Goal: Task Accomplishment & Management: Manage account settings

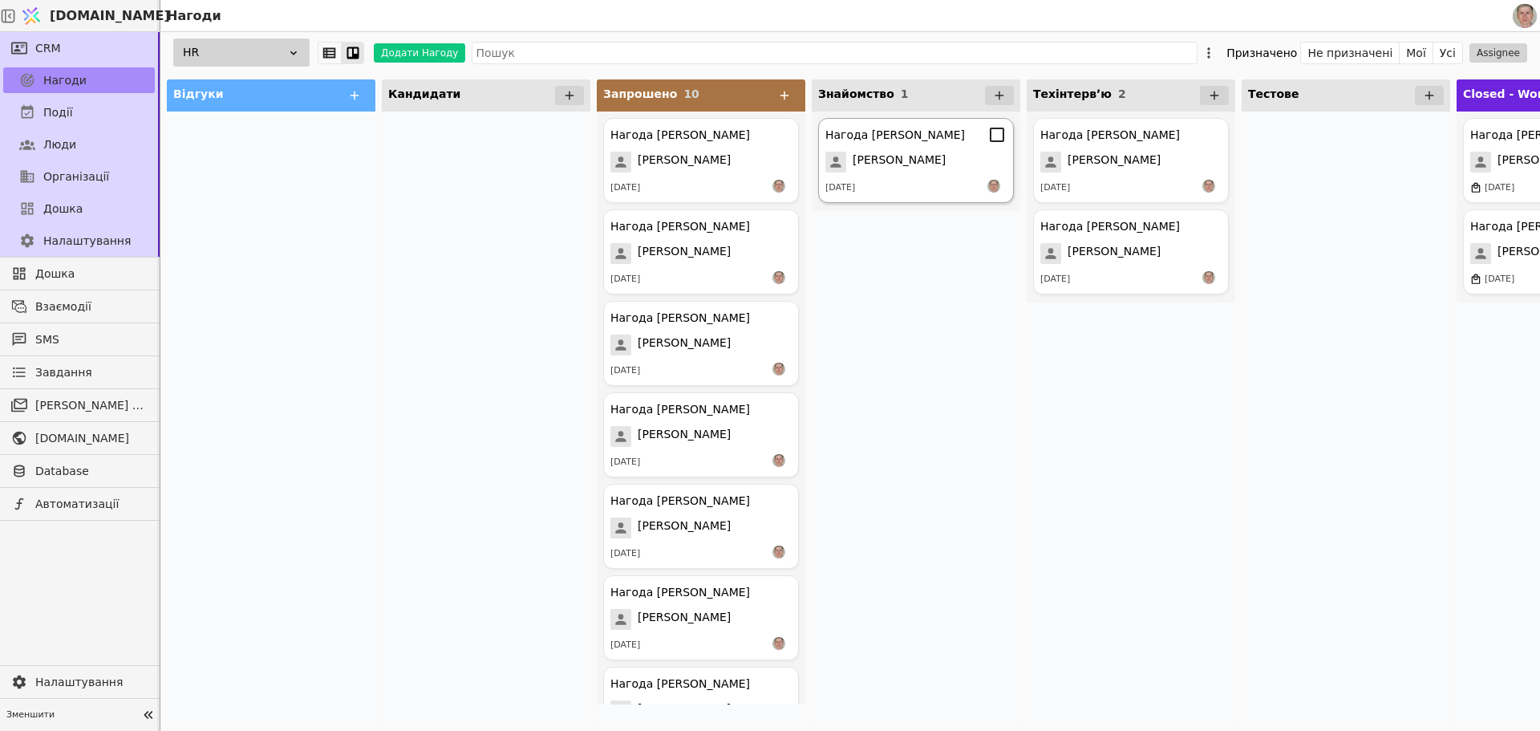
click at [919, 160] on span "[PERSON_NAME]" at bounding box center [899, 162] width 93 height 21
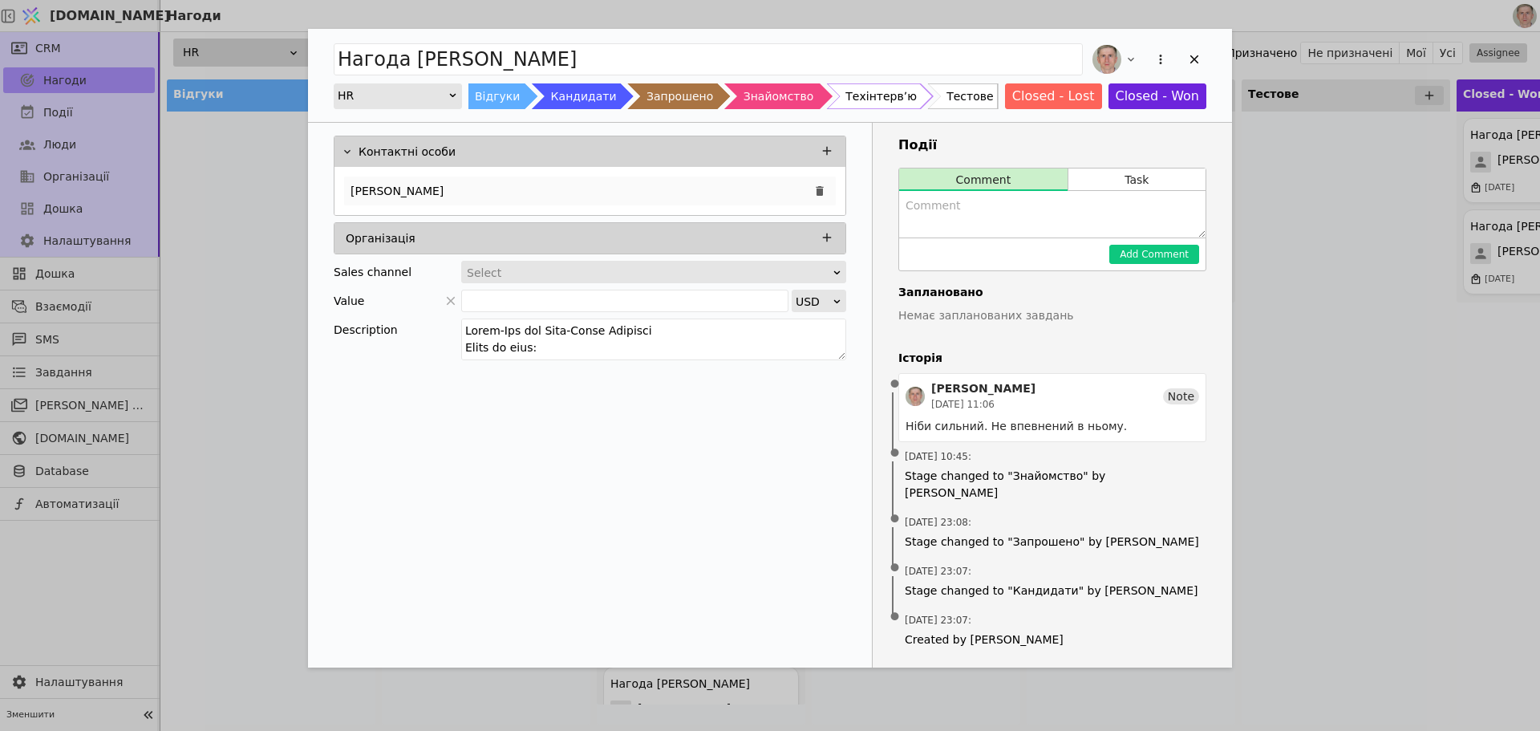
click at [548, 200] on div "[PERSON_NAME]" at bounding box center [590, 190] width 492 height 29
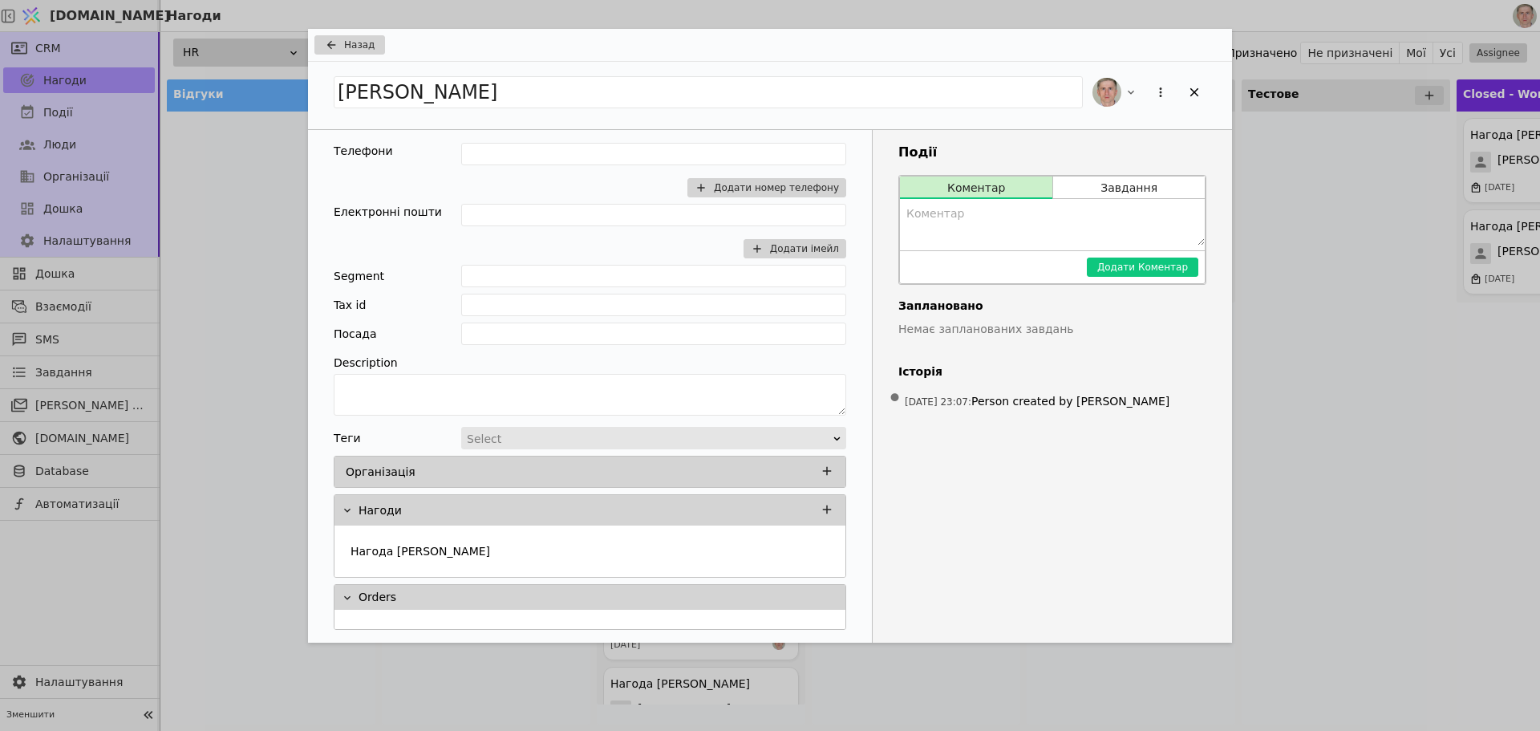
click at [334, 32] on div "Назад" at bounding box center [770, 45] width 924 height 33
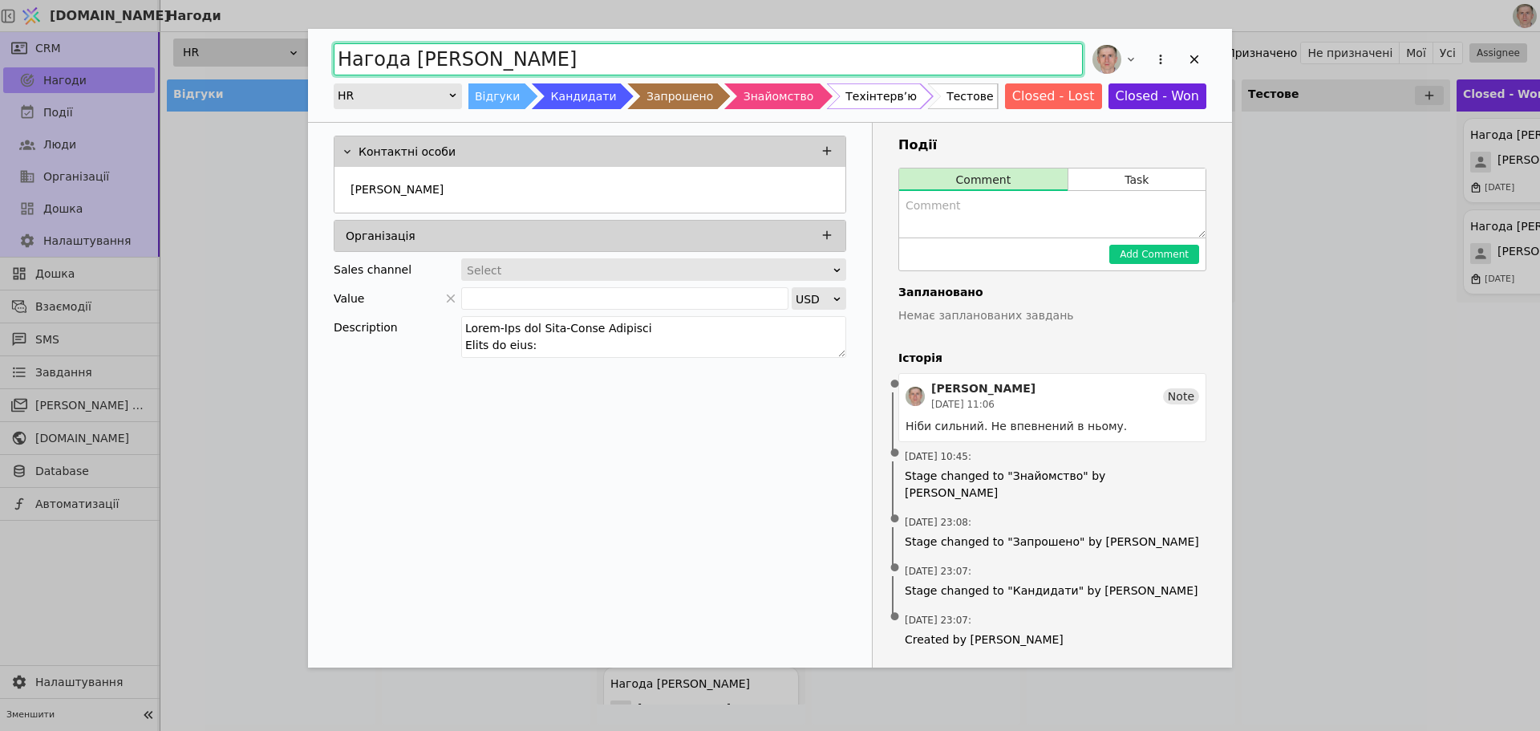
click at [342, 51] on input "Нагода [PERSON_NAME]" at bounding box center [708, 59] width 749 height 32
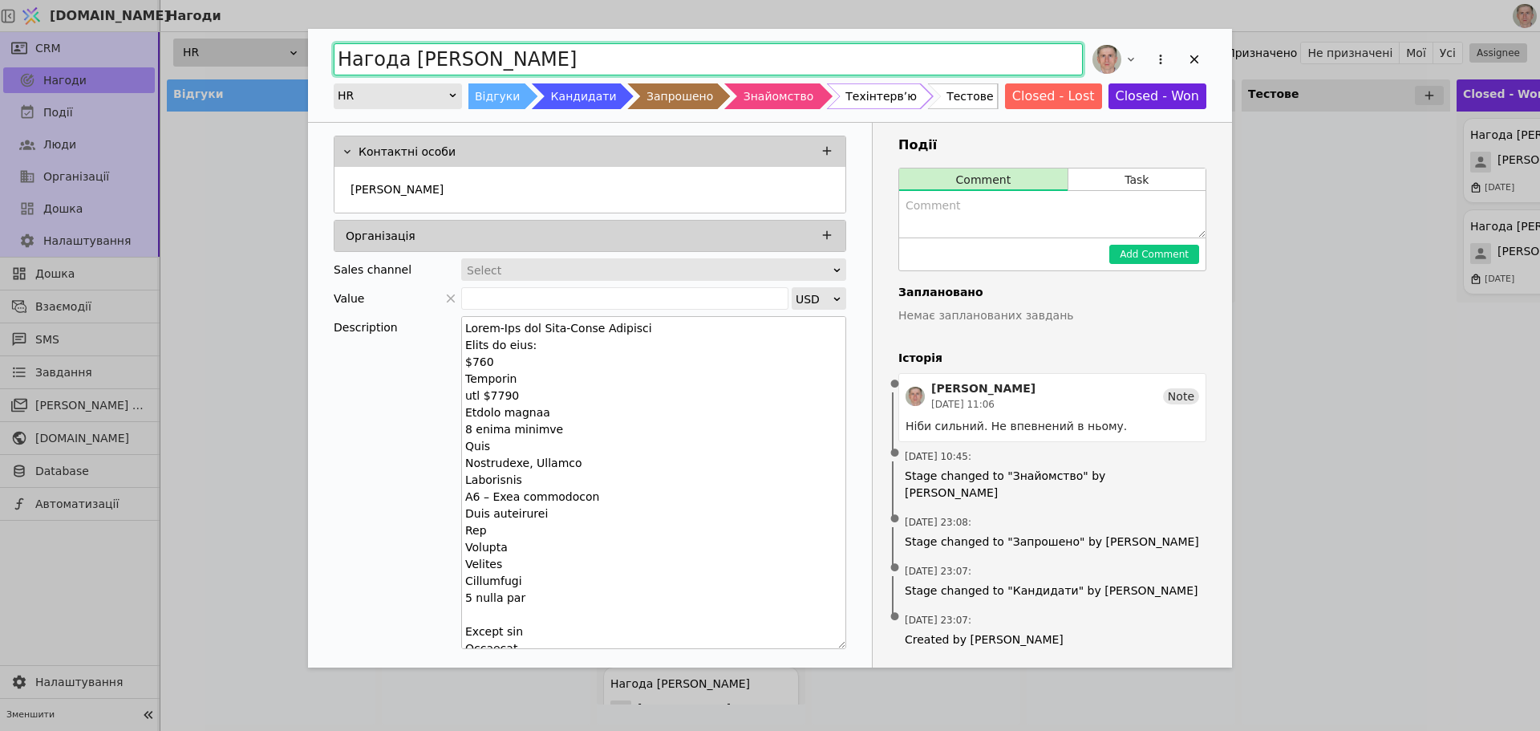
drag, startPoint x: 841, startPoint y: 352, endPoint x: 808, endPoint y: 602, distance: 252.4
click at [828, 639] on textarea "Add Opportunity" at bounding box center [653, 482] width 385 height 333
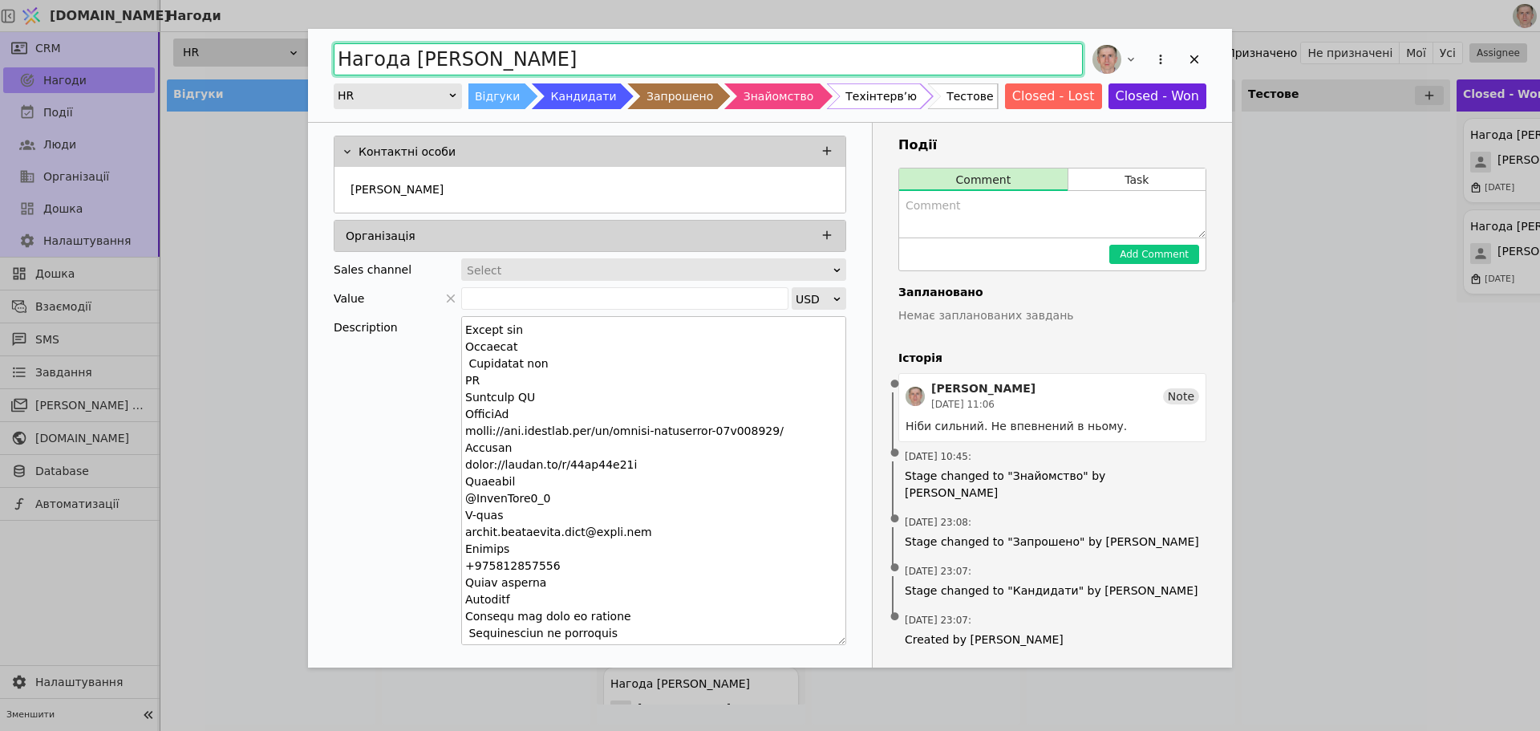
scroll to position [401, 0]
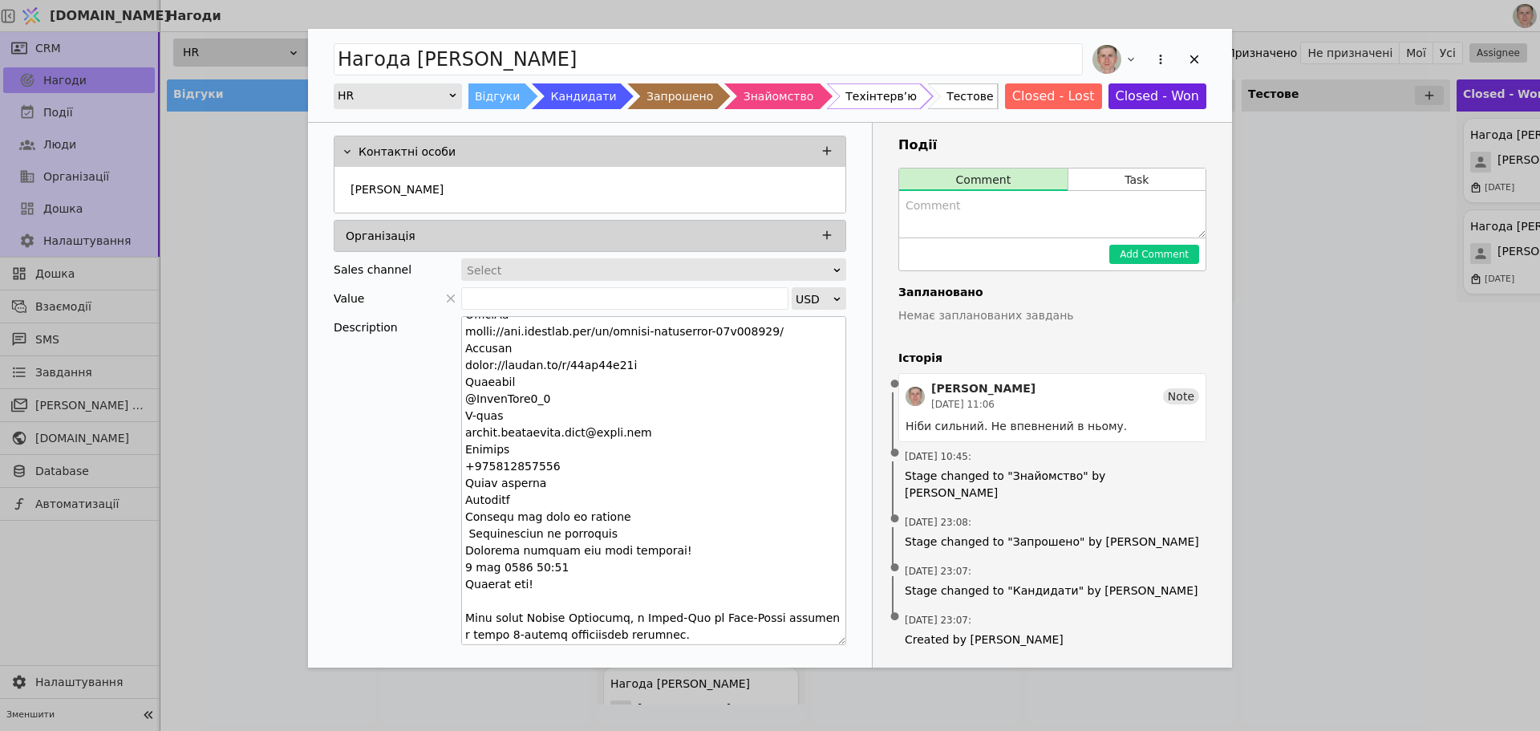
click at [560, 427] on textarea "Add Opportunity" at bounding box center [653, 480] width 385 height 329
click at [561, 427] on textarea "Add Opportunity" at bounding box center [653, 480] width 385 height 329
click at [543, 173] on div "[PERSON_NAME]" at bounding box center [589, 190] width 511 height 46
click at [547, 184] on div "[PERSON_NAME]" at bounding box center [590, 189] width 492 height 26
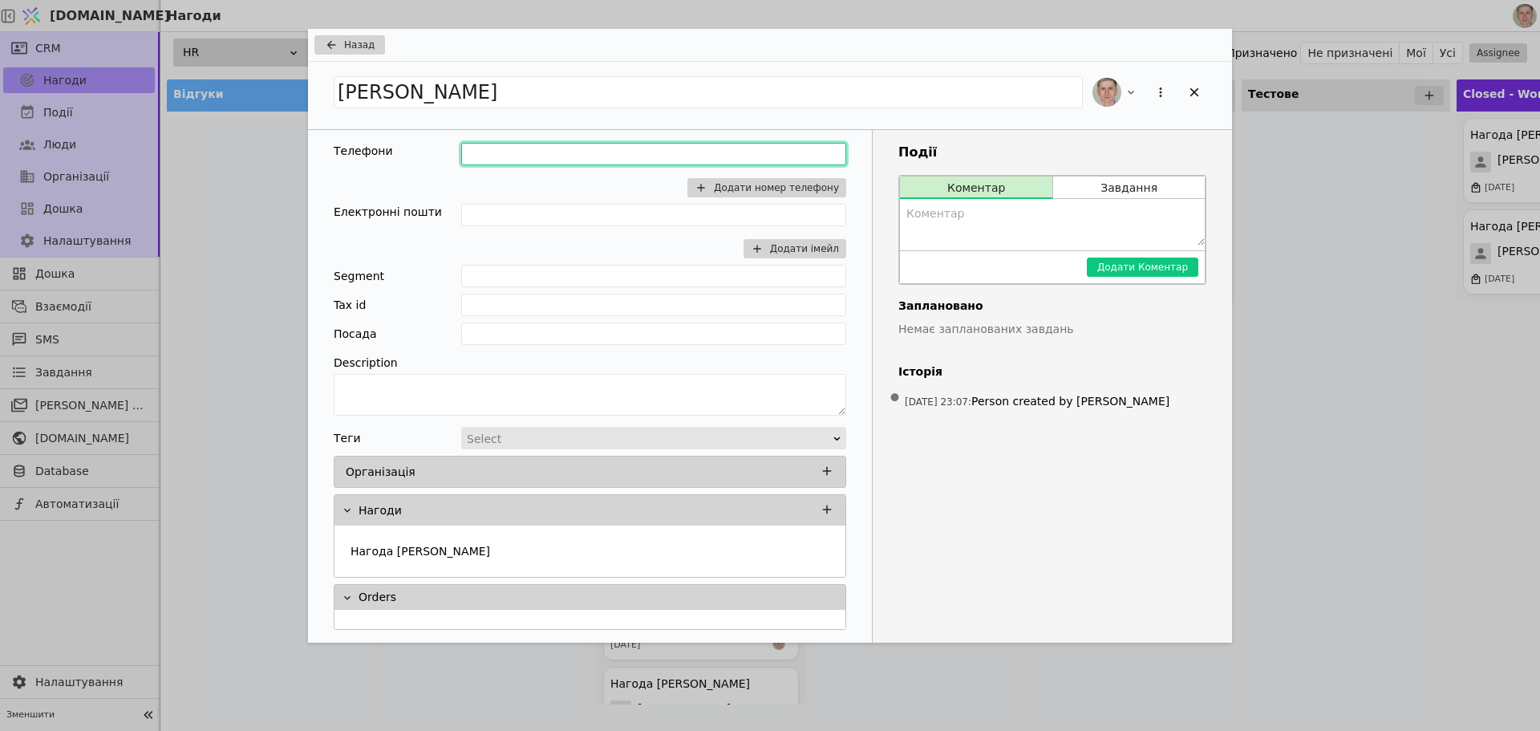
click at [547, 155] on input "Add Opportunity" at bounding box center [653, 154] width 385 height 22
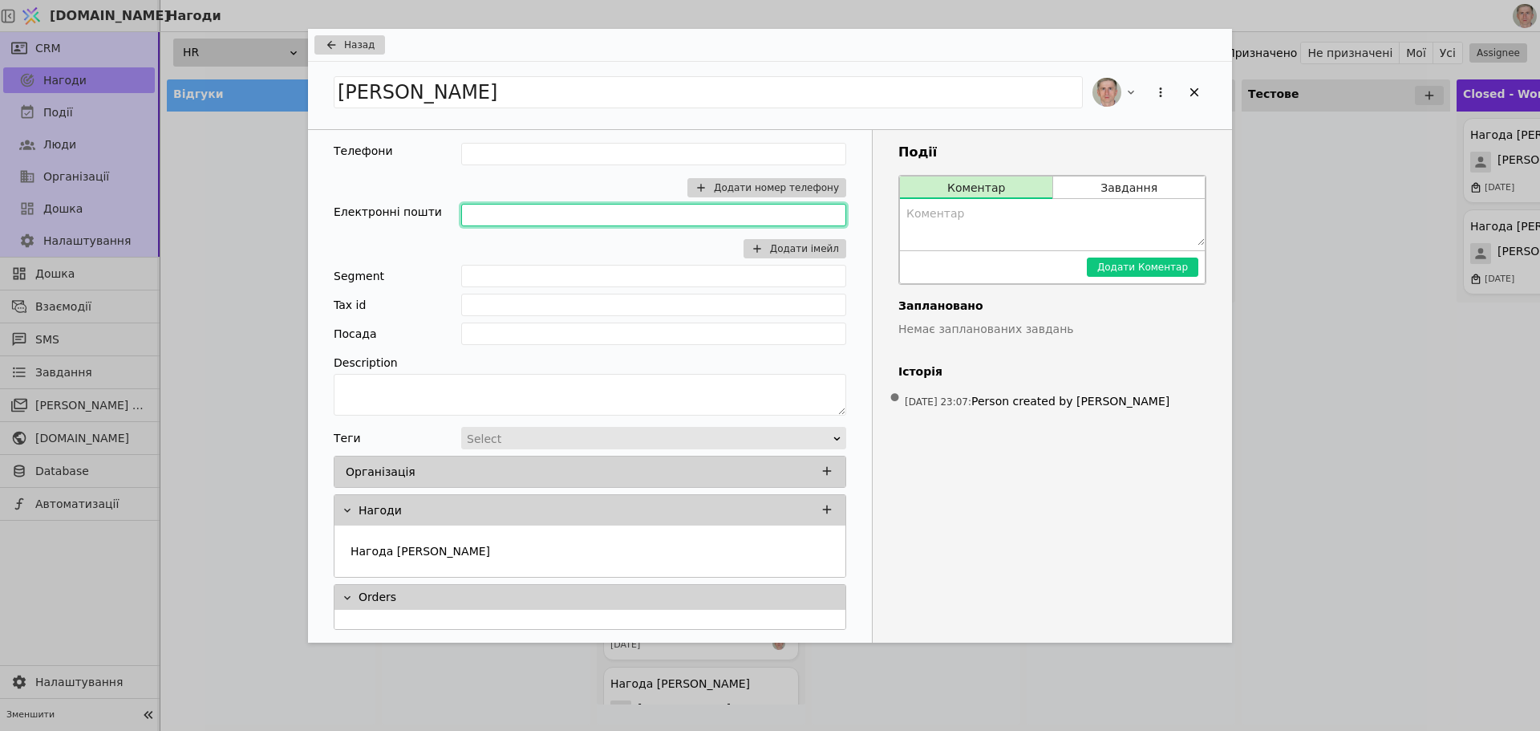
click at [528, 205] on input "Add Opportunity" at bounding box center [653, 215] width 385 height 22
click at [687, 212] on input "[PERSON_NAME][EMAIL_ADDRESS][DOMAIN_NAME]" at bounding box center [653, 215] width 385 height 22
click at [691, 220] on input "[PERSON_NAME][EMAIL_ADDRESS][DOMAIN_NAME]" at bounding box center [653, 215] width 385 height 22
type input "[PERSON_NAME][EMAIL_ADDRESS][DOMAIN_NAME]"
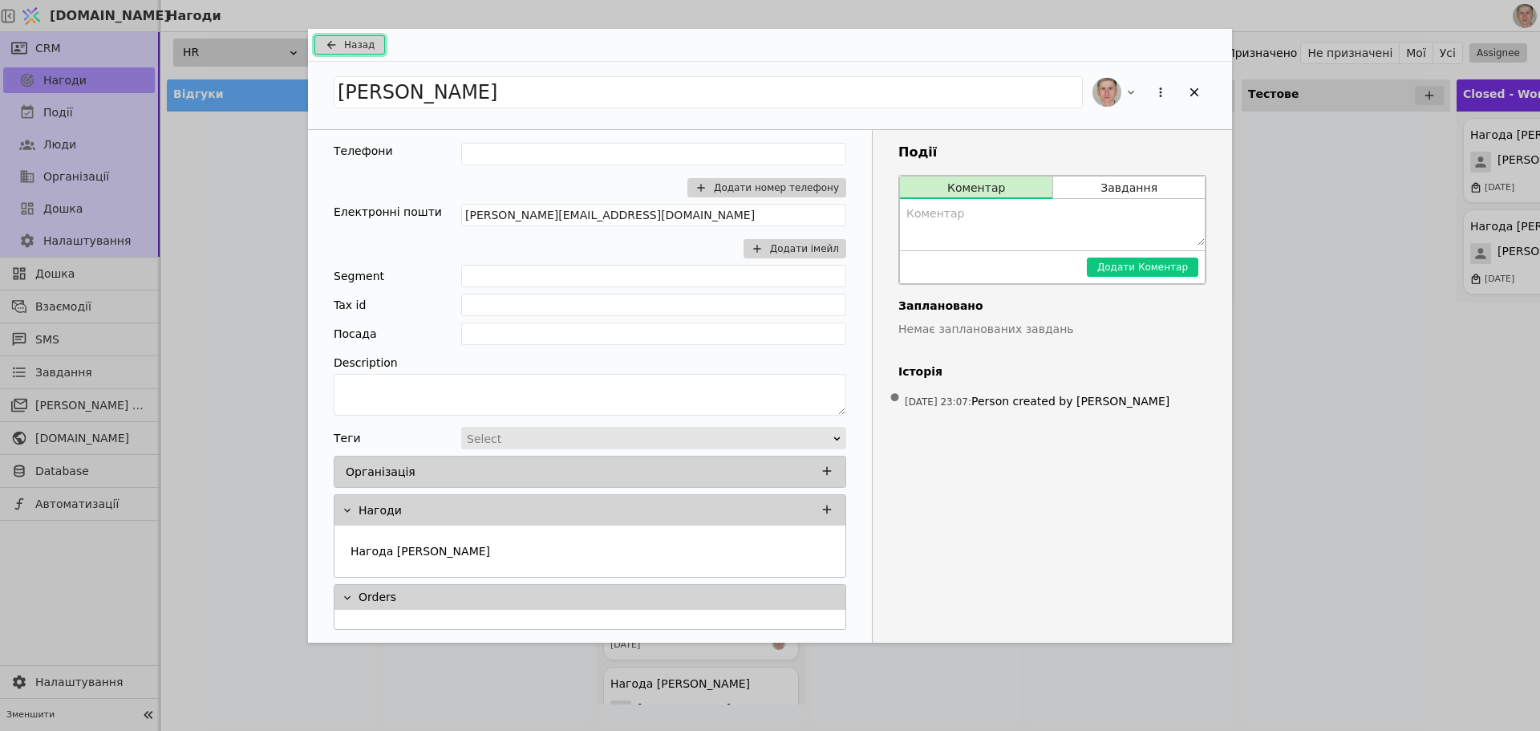
click at [365, 47] on span "Назад" at bounding box center [359, 45] width 30 height 14
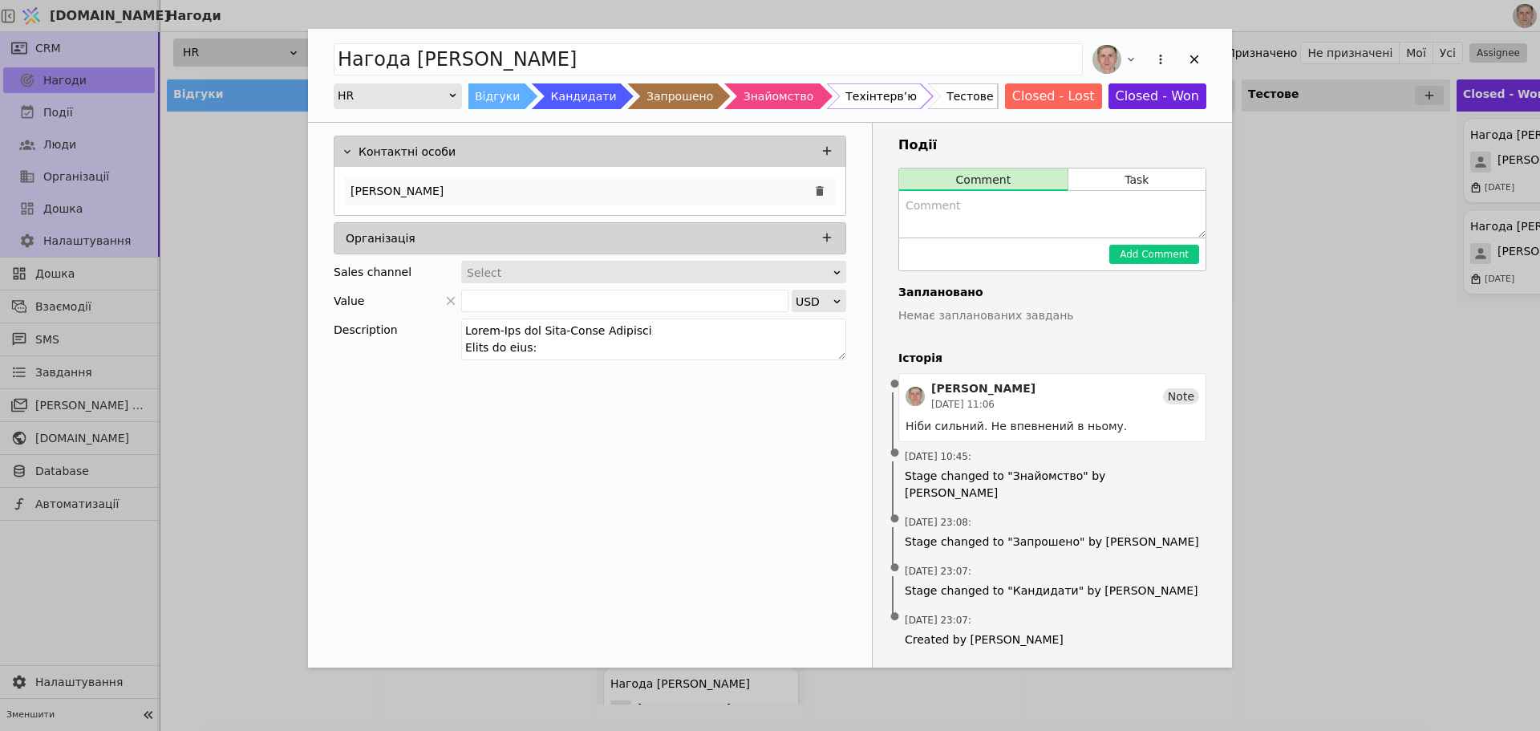
click at [559, 180] on div "[PERSON_NAME]" at bounding box center [589, 191] width 511 height 48
click at [582, 192] on div "[PERSON_NAME]" at bounding box center [590, 190] width 492 height 29
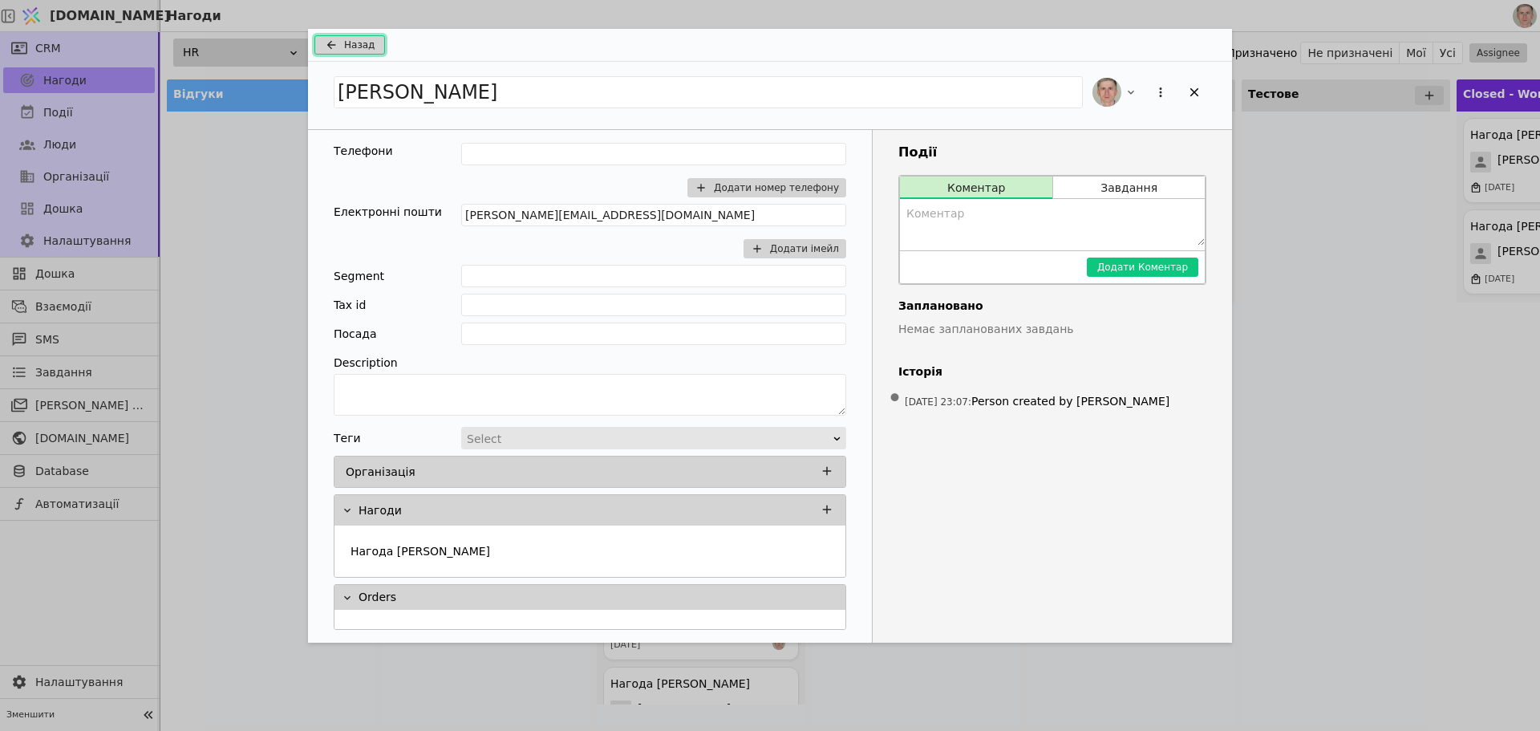
click at [367, 42] on span "Назад" at bounding box center [359, 45] width 30 height 14
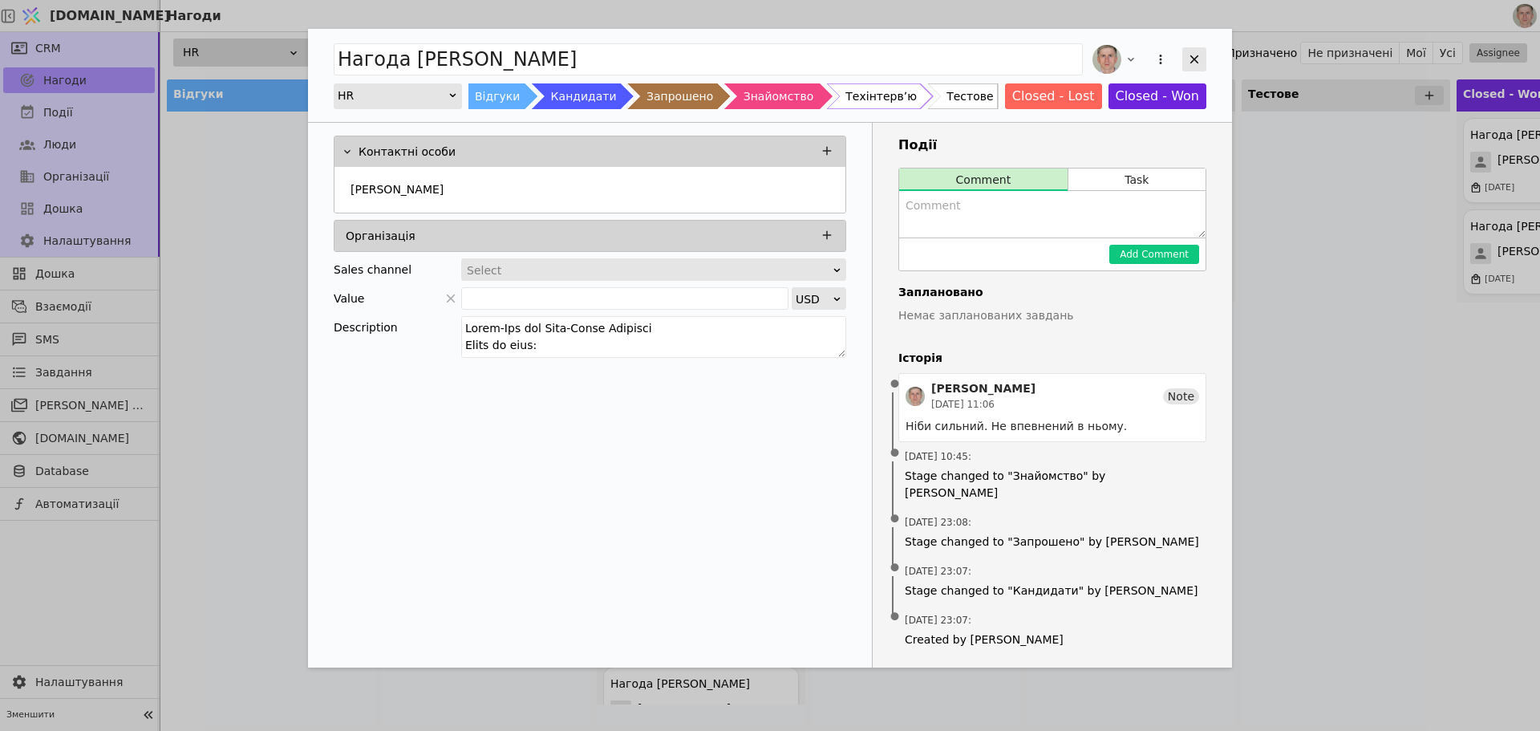
drag, startPoint x: 1189, startPoint y: 59, endPoint x: 1202, endPoint y: 71, distance: 17.7
click at [1190, 60] on icon "Add Opportunity" at bounding box center [1194, 59] width 14 height 14
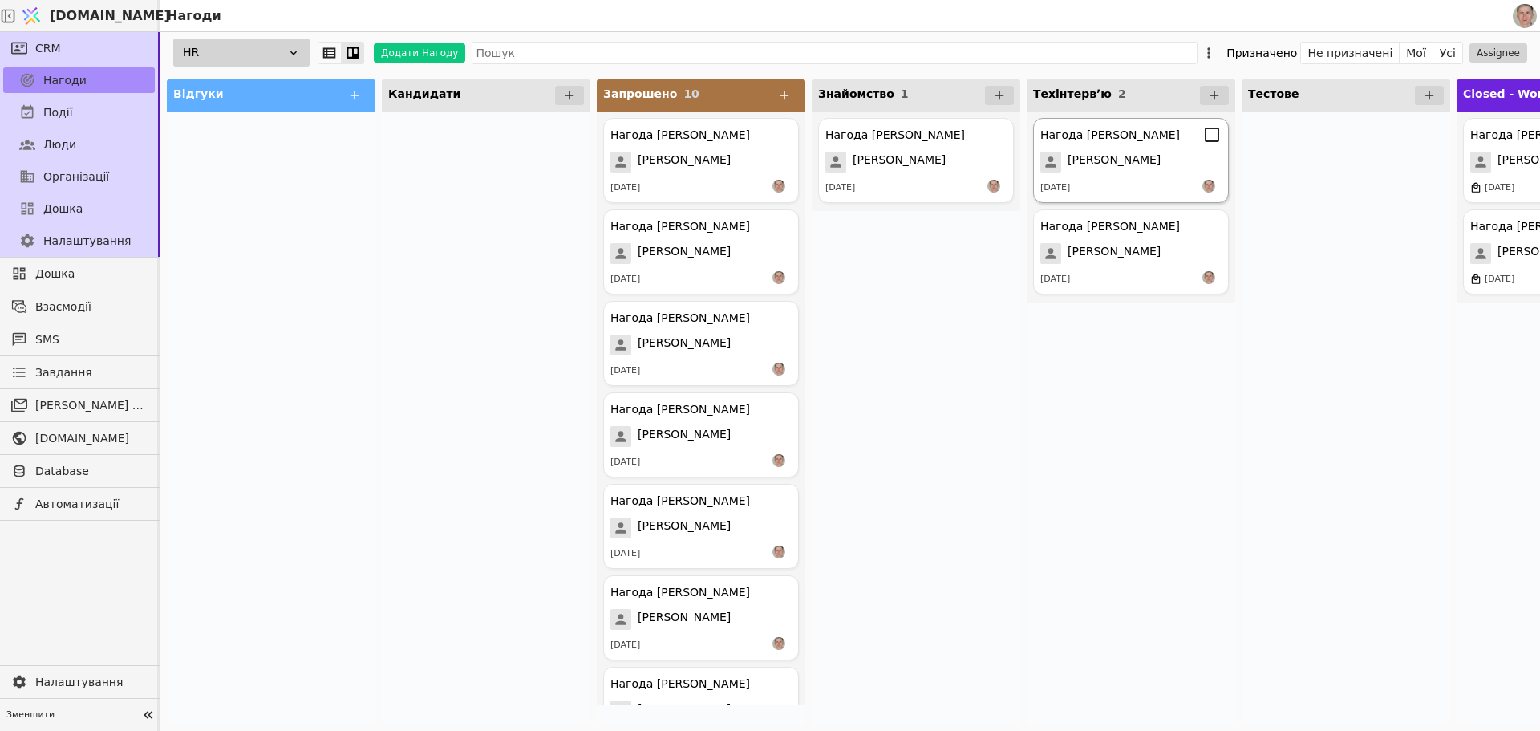
click at [1105, 164] on span "[PERSON_NAME]" at bounding box center [1113, 162] width 93 height 21
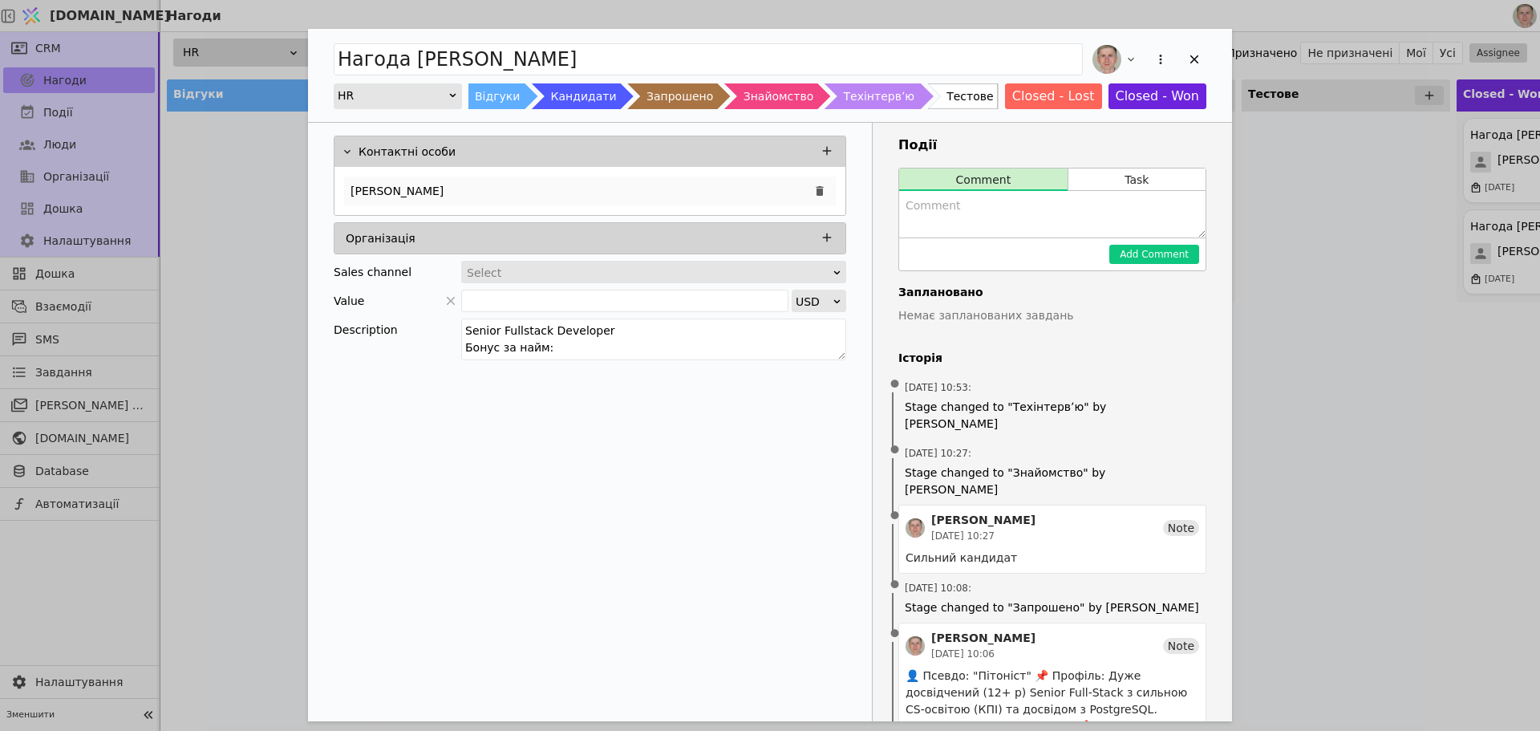
click at [485, 188] on div "[PERSON_NAME]" at bounding box center [590, 190] width 492 height 29
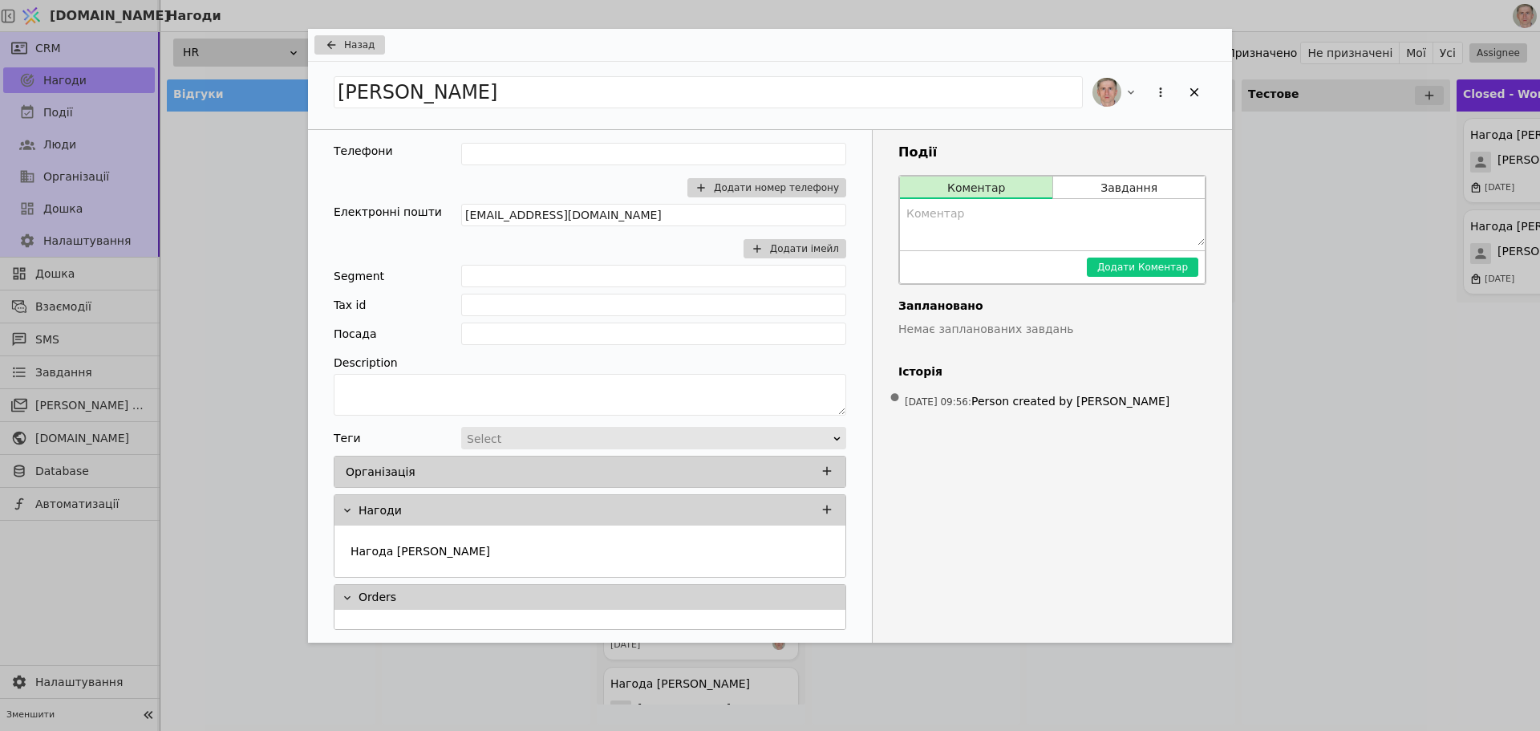
click at [1323, 192] on div "Назад [PERSON_NAME] Телефони Додати номер телефону Електронні пошти [EMAIL_ADDR…" at bounding box center [770, 365] width 1540 height 731
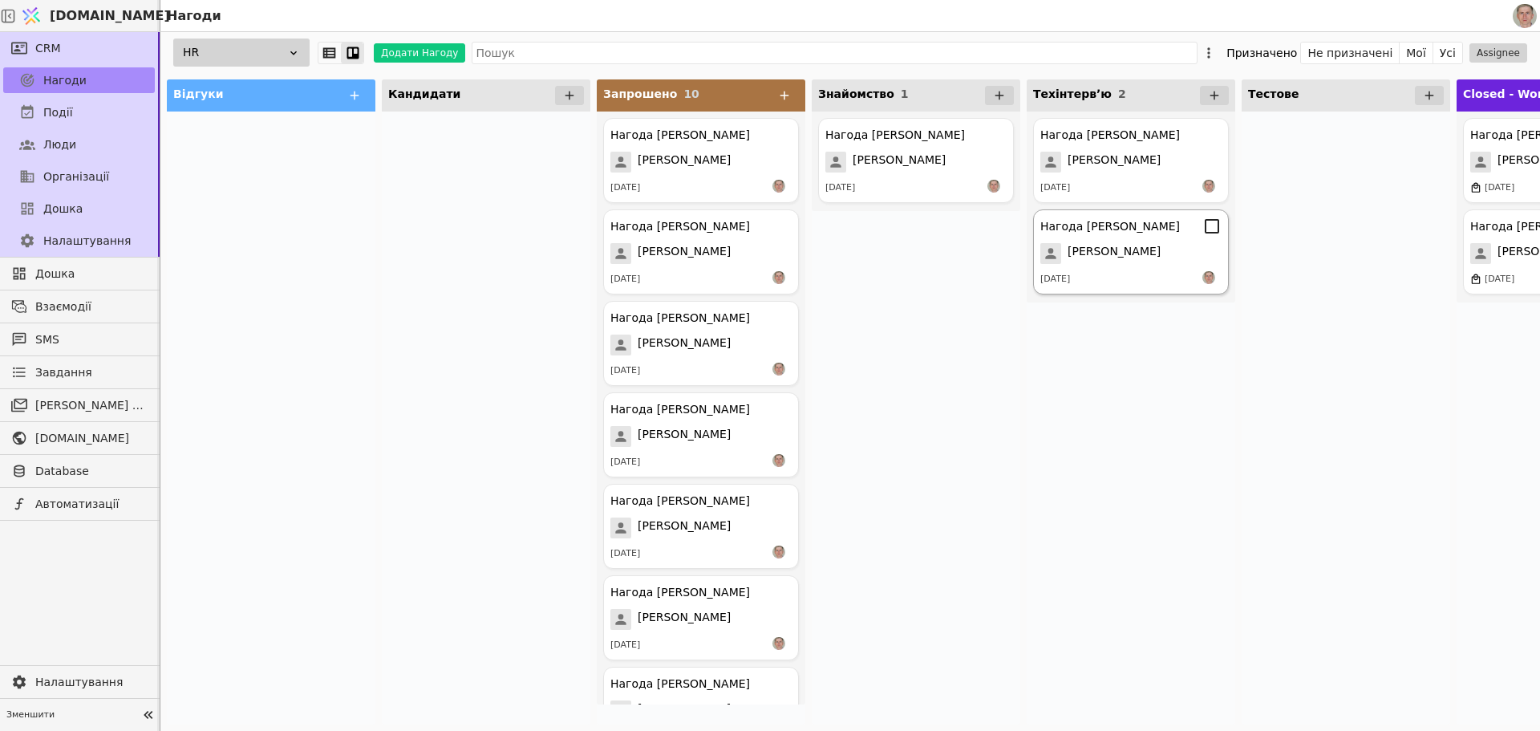
click at [1166, 231] on div "Нагода [PERSON_NAME]" at bounding box center [1130, 226] width 181 height 19
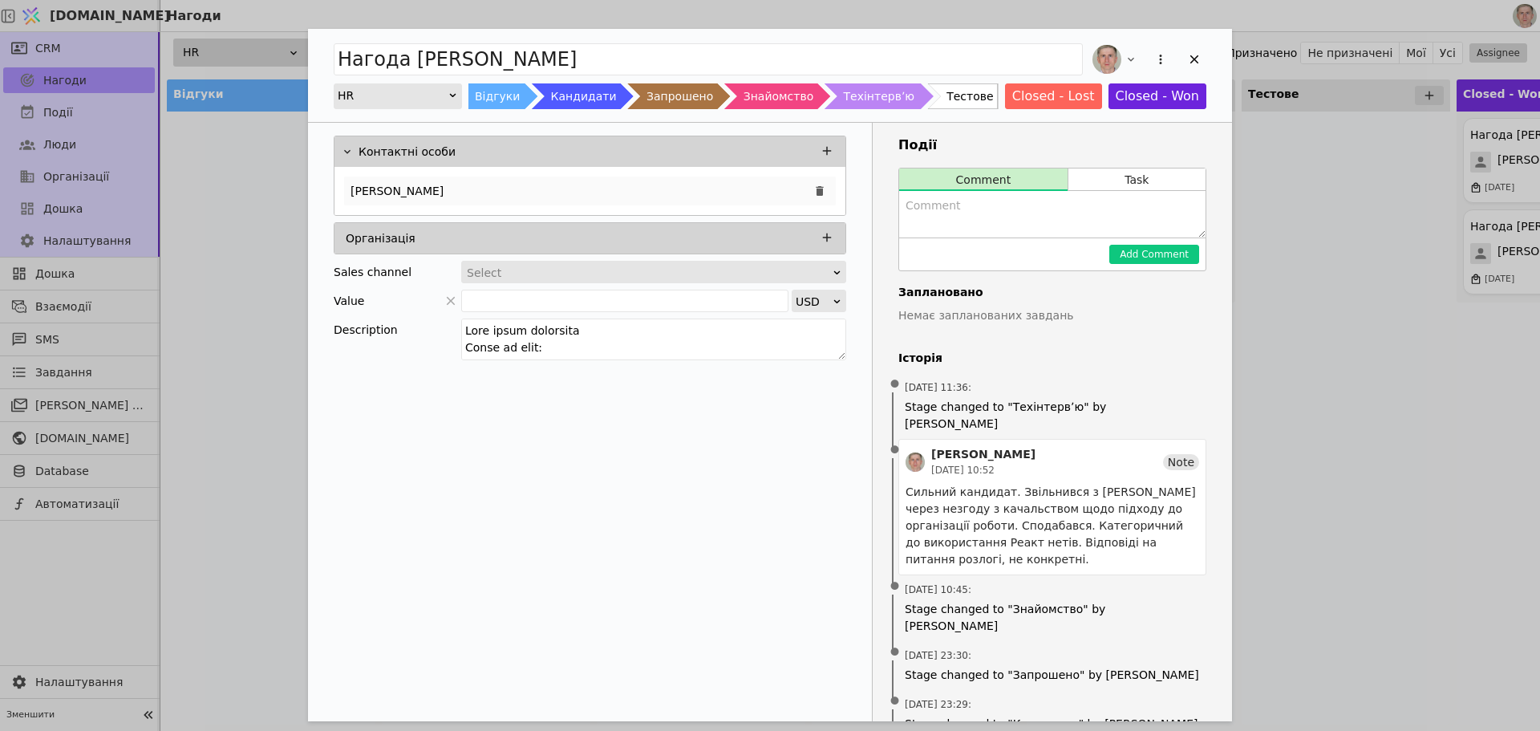
click at [546, 194] on div "[PERSON_NAME]" at bounding box center [590, 190] width 492 height 29
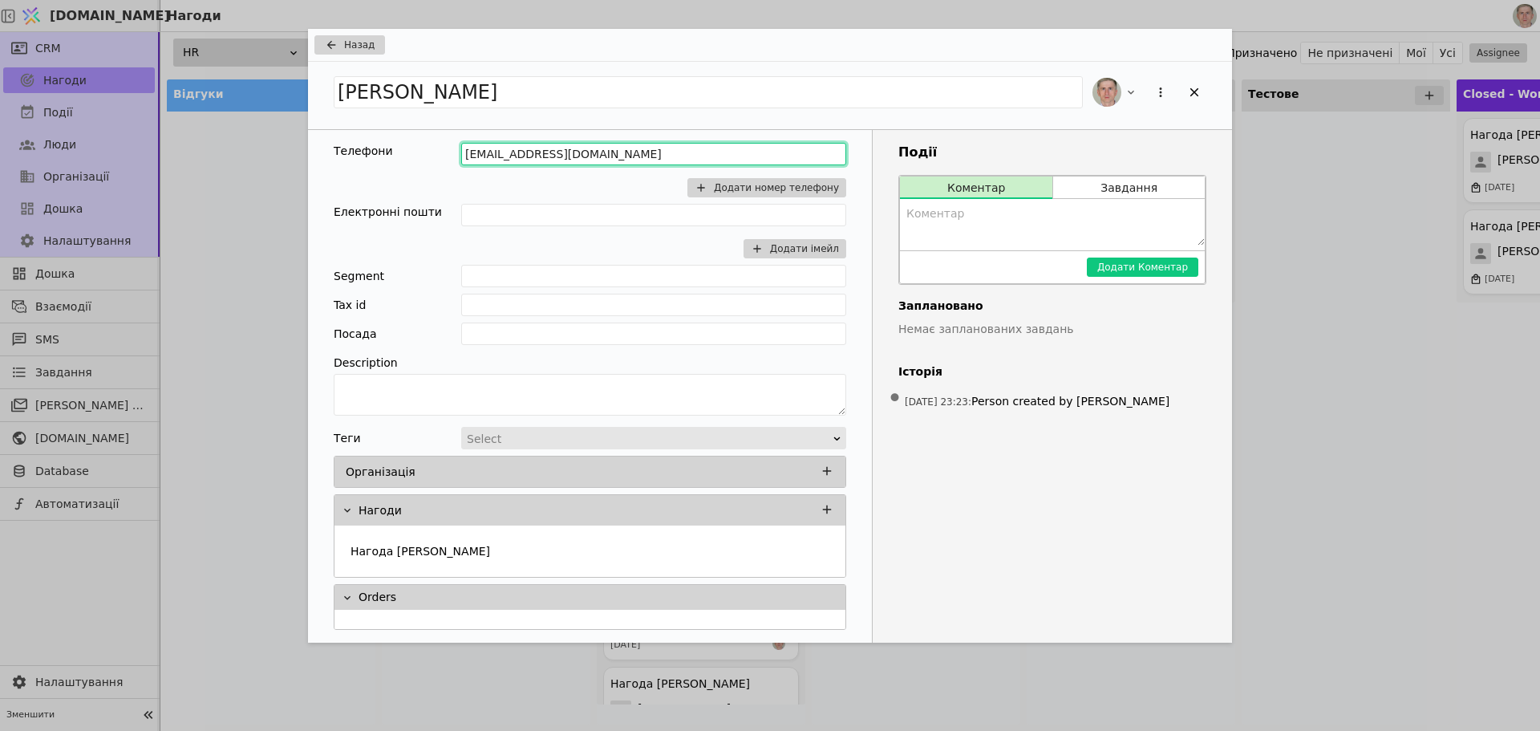
drag, startPoint x: 638, startPoint y: 156, endPoint x: 425, endPoint y: 151, distance: 213.4
click at [425, 151] on div "Телефони [EMAIL_ADDRESS][DOMAIN_NAME] Додати номер телефону" at bounding box center [590, 173] width 512 height 61
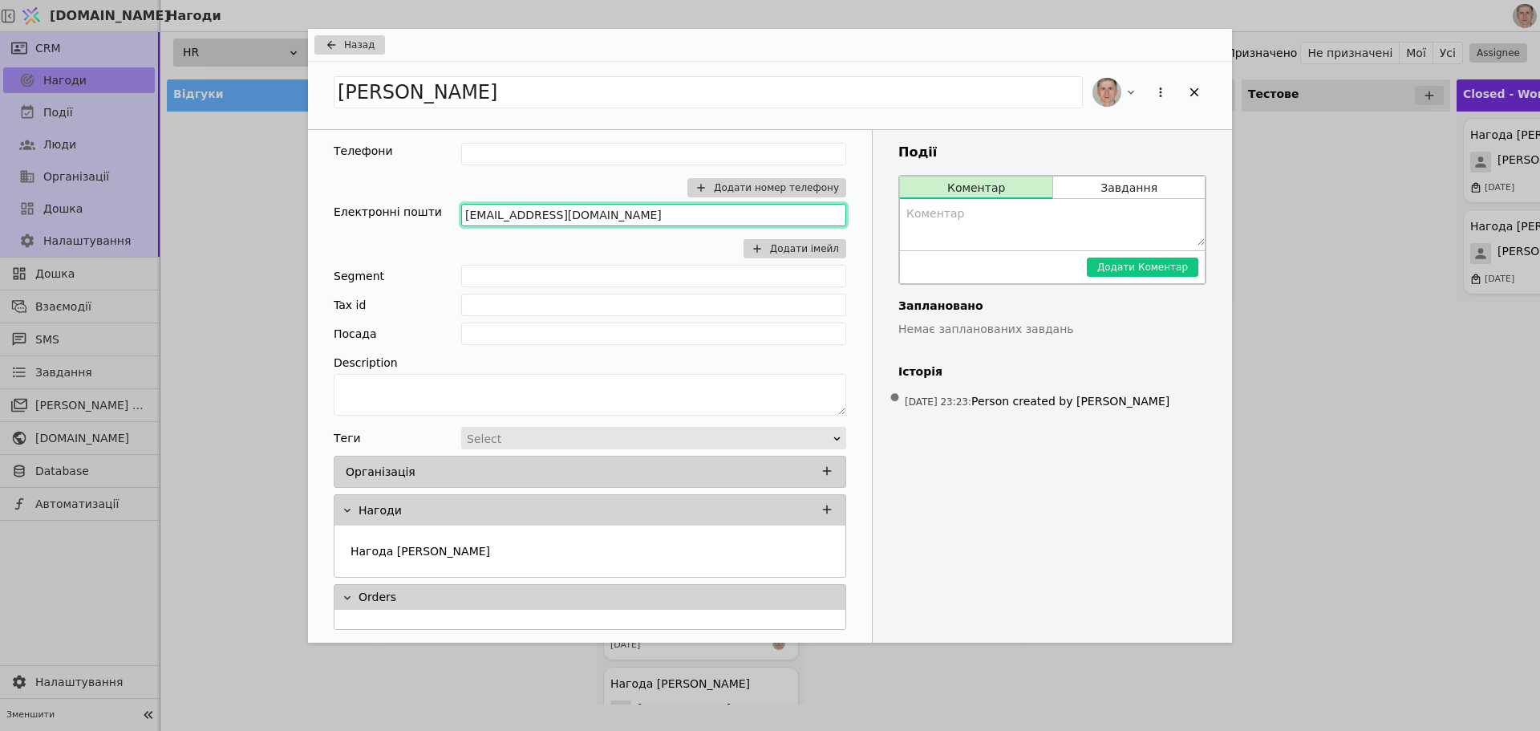
click at [650, 213] on input "[EMAIL_ADDRESS][DOMAIN_NAME]" at bounding box center [653, 215] width 385 height 22
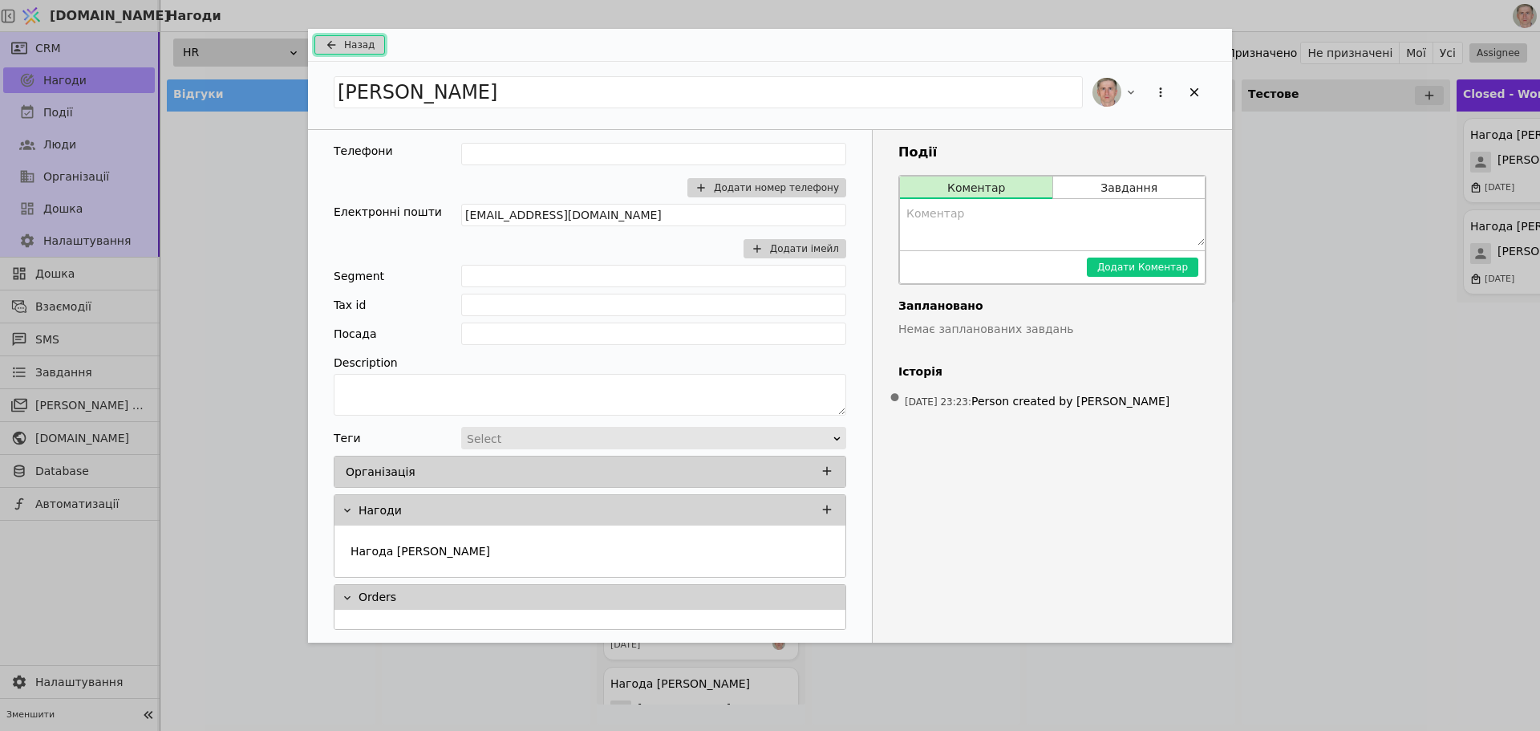
drag, startPoint x: 362, startPoint y: 50, endPoint x: 33, endPoint y: 225, distance: 372.8
click at [361, 50] on span "Назад" at bounding box center [359, 45] width 30 height 14
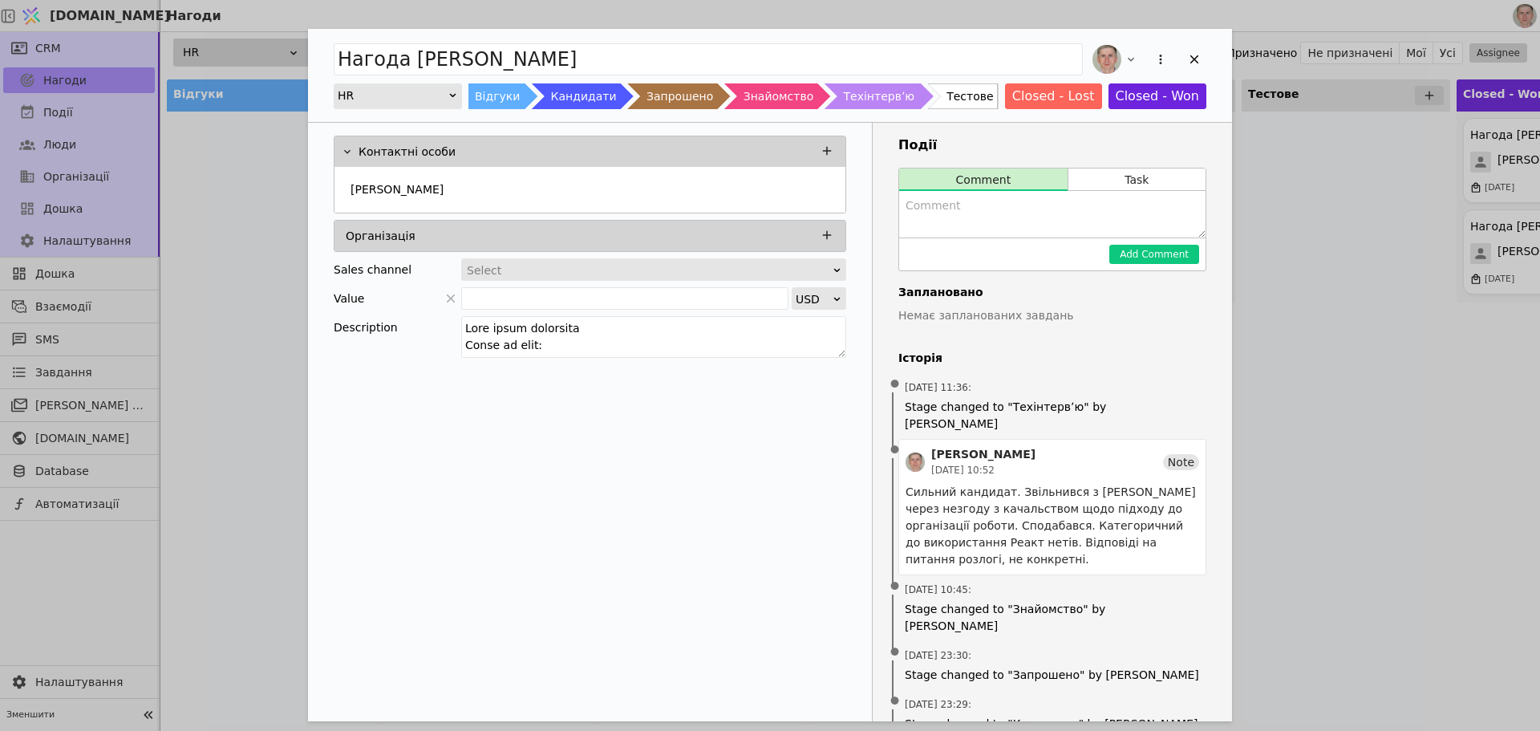
click at [495, 390] on div "Контактні особи [PERSON_NAME] Організація Sales channel Select Value USD Descri…" at bounding box center [590, 462] width 565 height 678
click at [1371, 396] on div "Нагода [PERSON_NAME] HR Відгуки Кандидати Запрошено Знайомство Техінтервʼю Тест…" at bounding box center [770, 365] width 1540 height 731
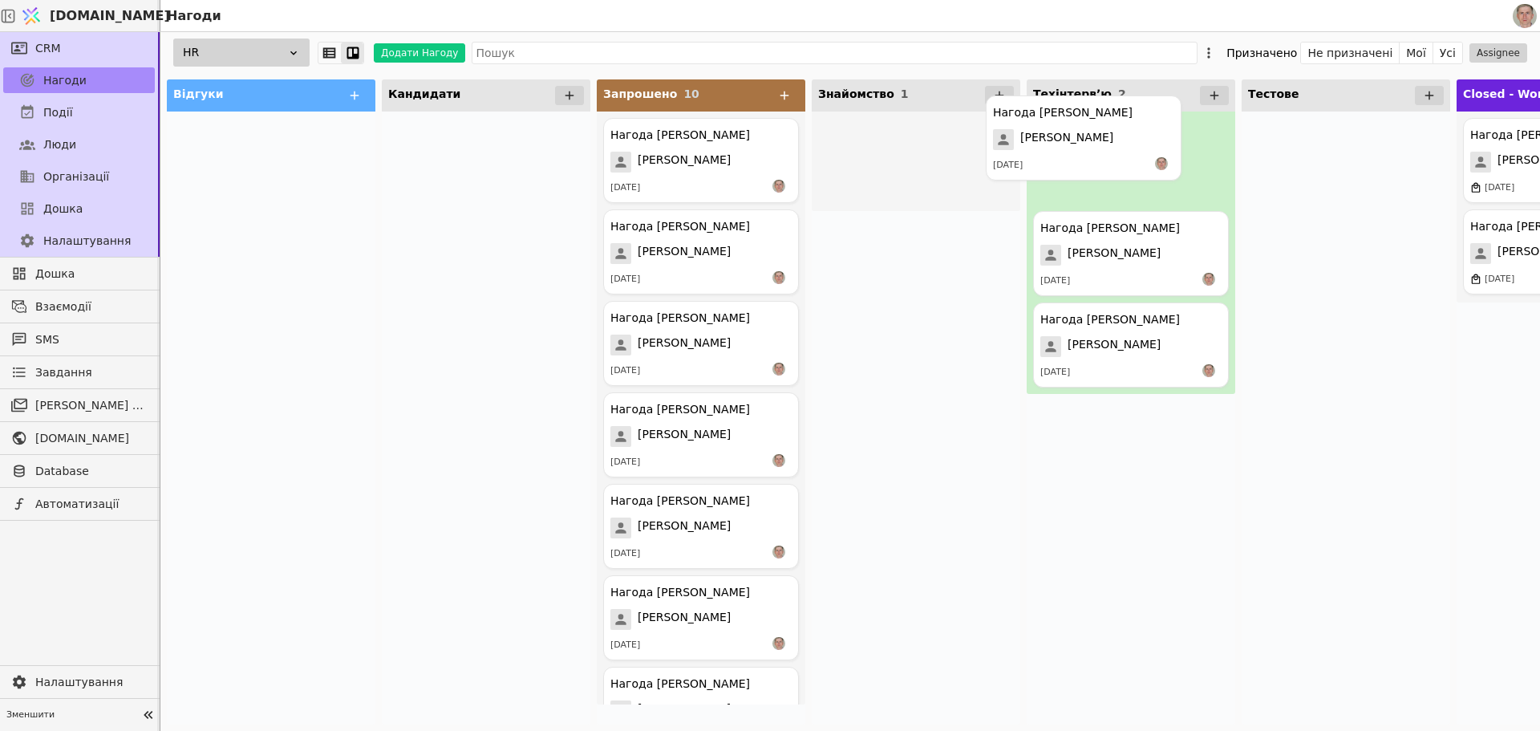
drag, startPoint x: 908, startPoint y: 170, endPoint x: 1072, endPoint y: 145, distance: 166.3
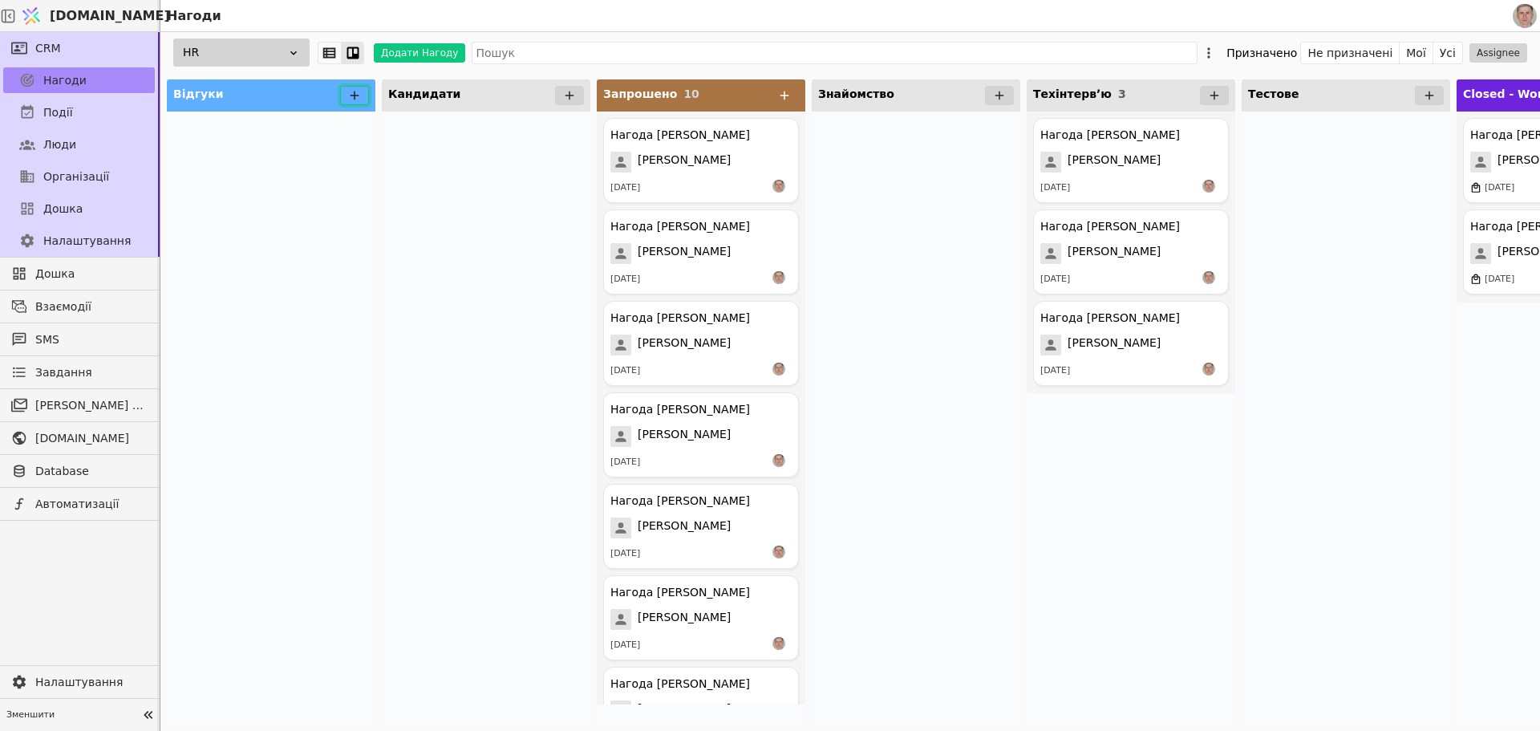
click at [352, 93] on icon at bounding box center [354, 95] width 14 height 14
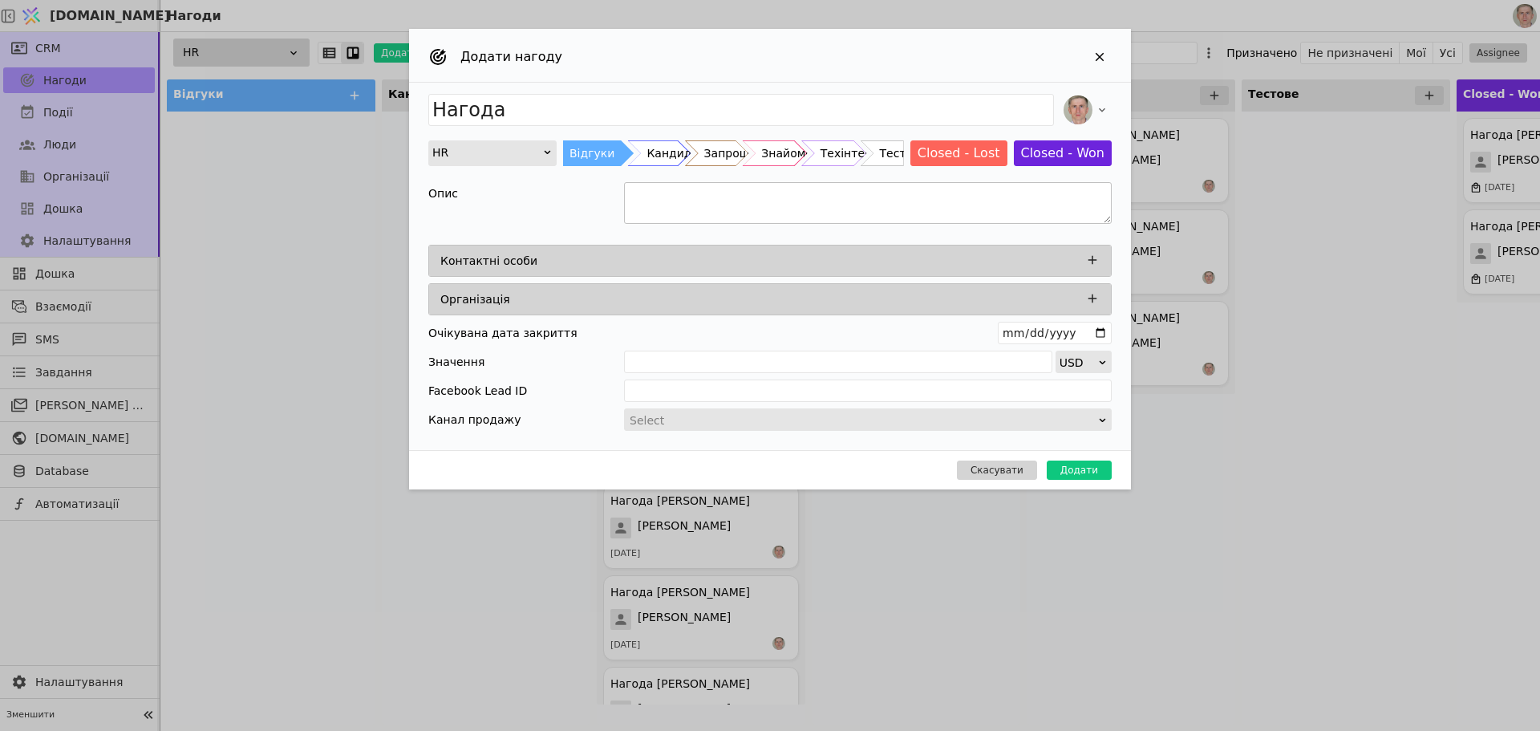
click at [705, 205] on textarea "Add Opportunity" at bounding box center [868, 203] width 488 height 42
paste textarea "Loremip Dolorsit Ametc-Adi Elits do EiusModte INCI Utlaboree Dolor ma aliq: $30…"
drag, startPoint x: 730, startPoint y: 213, endPoint x: 631, endPoint y: 165, distance: 109.4
click at [631, 165] on div "Нагода HR Відгуки Кандидати Запрошено Знайомство Техінтервʼю Тестове Closed - L…" at bounding box center [770, 266] width 722 height 367
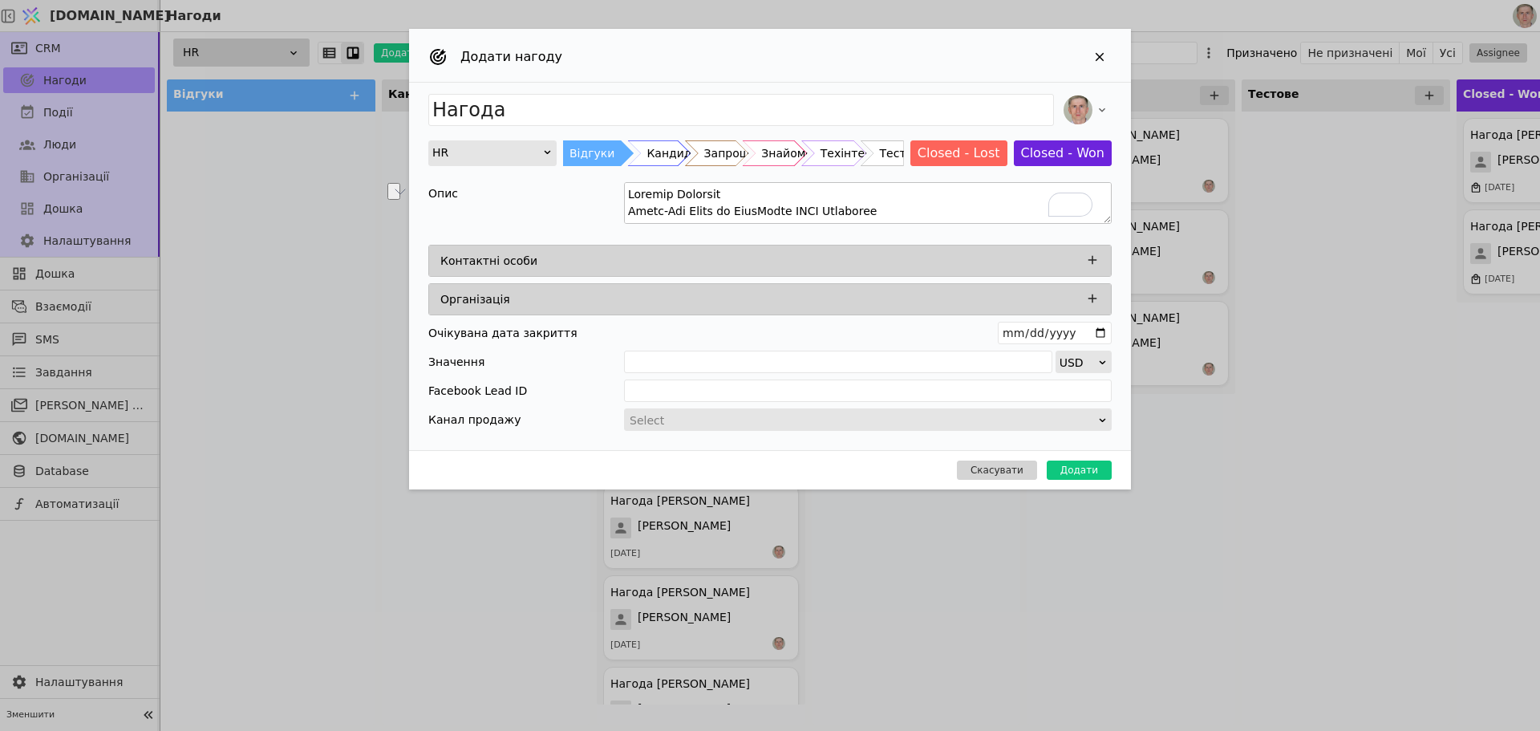
click at [690, 193] on textarea "To enrich screen reader interactions, please activate Accessibility in Grammarl…" at bounding box center [868, 203] width 488 height 42
click at [672, 210] on textarea "To enrich screen reader interactions, please activate Accessibility in Grammarl…" at bounding box center [868, 203] width 488 height 42
type textarea "Lorem-Ips Dolor si AmetConse ADIP Elitseddo Eiusm te inci: $292 Utlabore etd $0…"
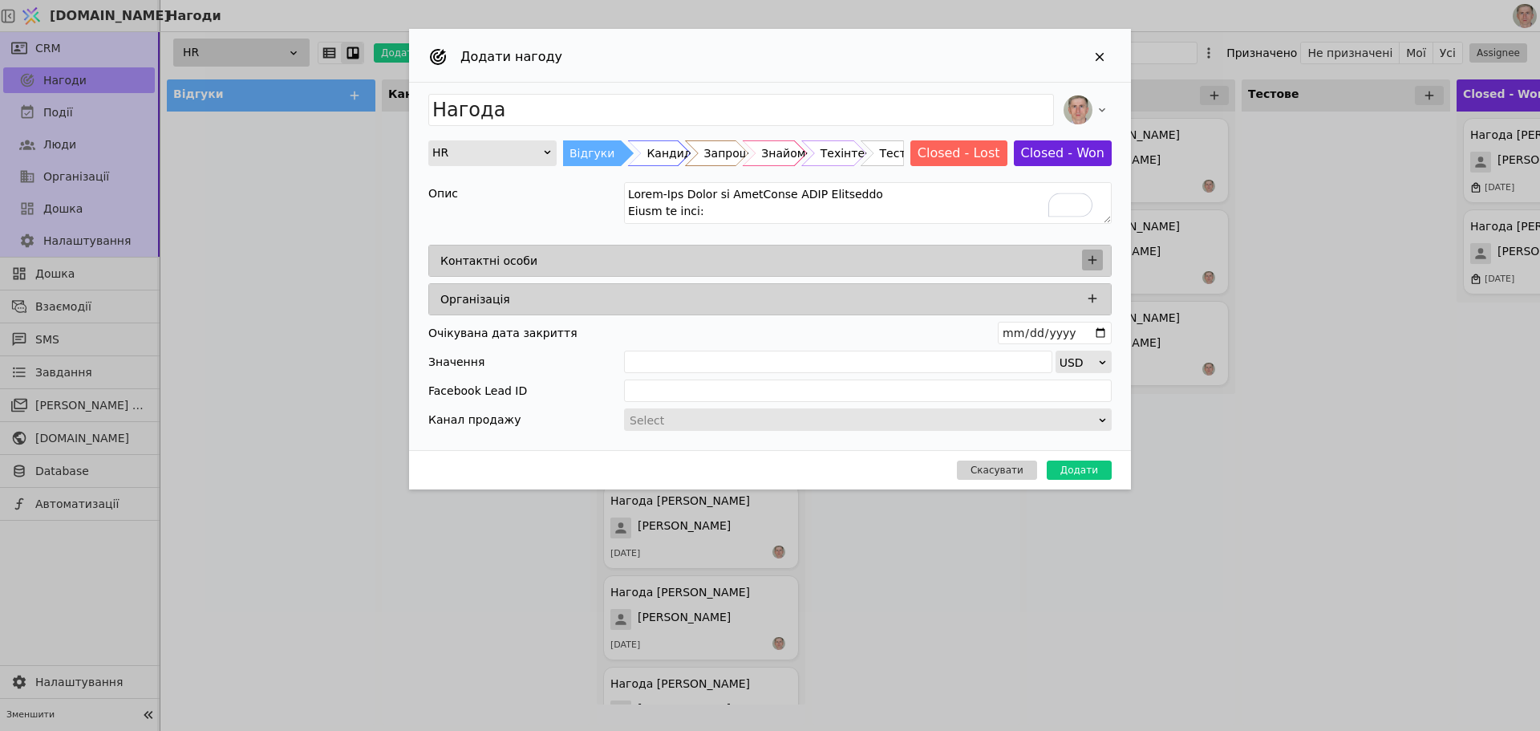
click at [1090, 254] on button "Add Opportunity" at bounding box center [1092, 259] width 21 height 21
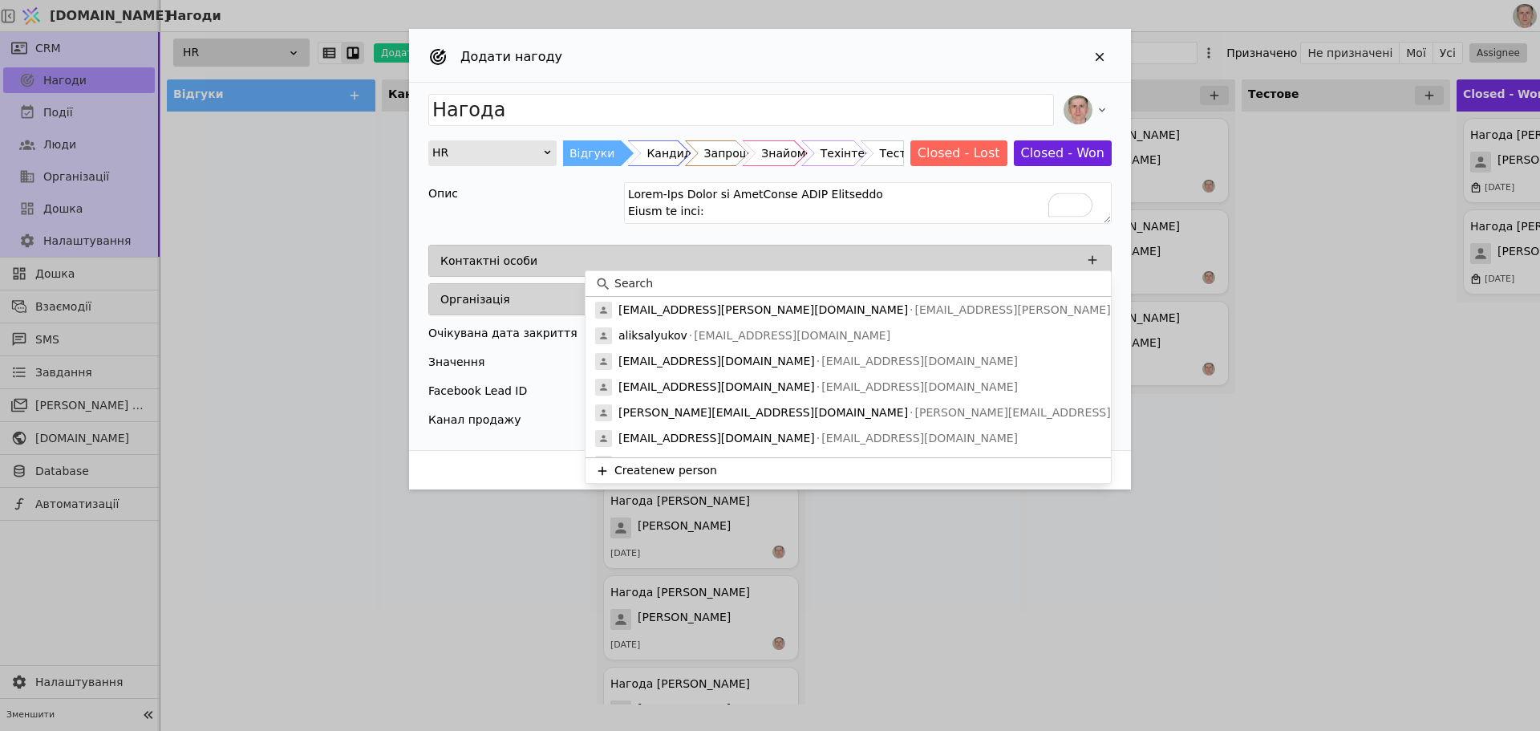
click at [1037, 279] on input at bounding box center [857, 283] width 487 height 17
click at [1007, 307] on div "[EMAIL_ADDRESS][PERSON_NAME][DOMAIN_NAME] [DOMAIN_NAME][EMAIL_ADDRESS][PERSON_N…" at bounding box center [847, 310] width 525 height 26
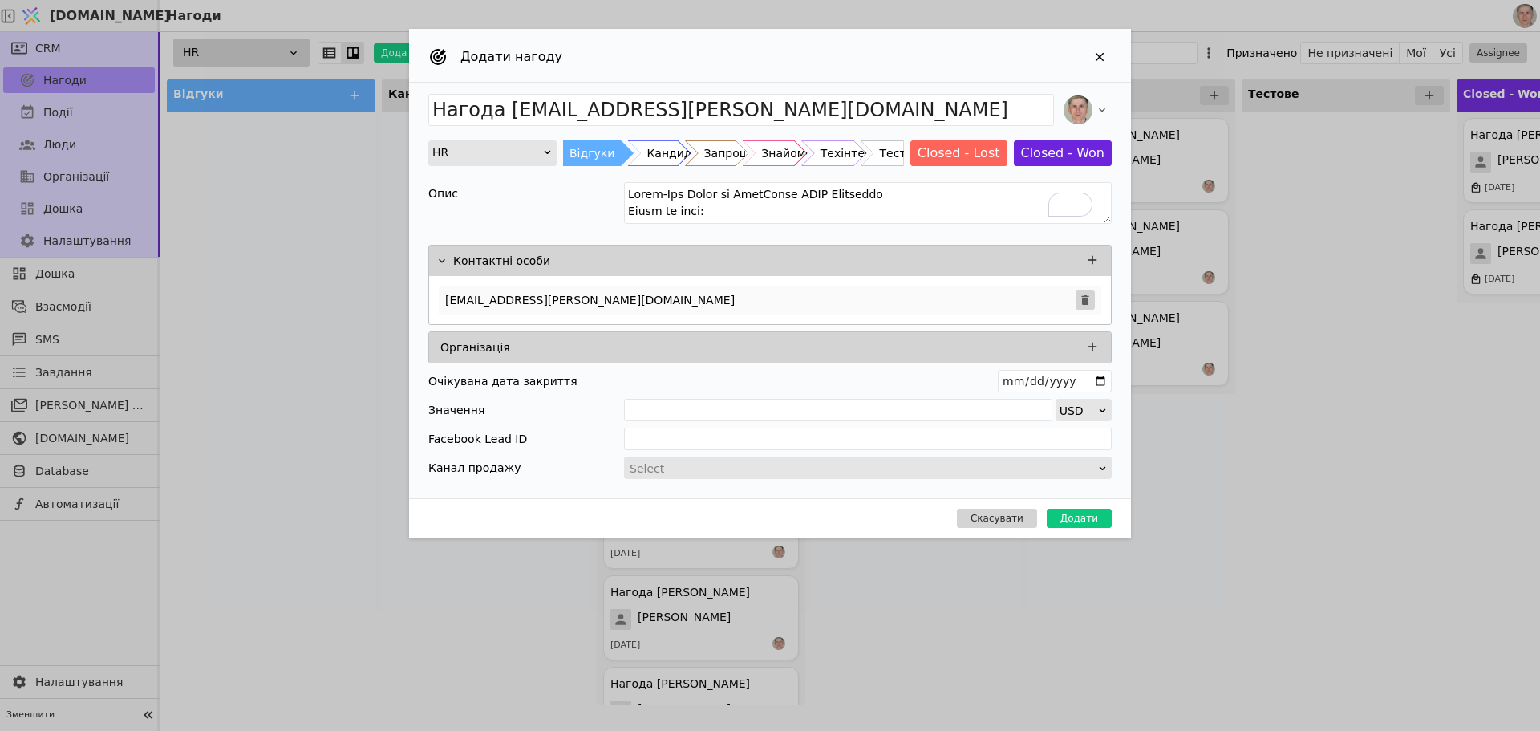
click at [1089, 294] on icon "Add Opportunity" at bounding box center [1085, 300] width 13 height 13
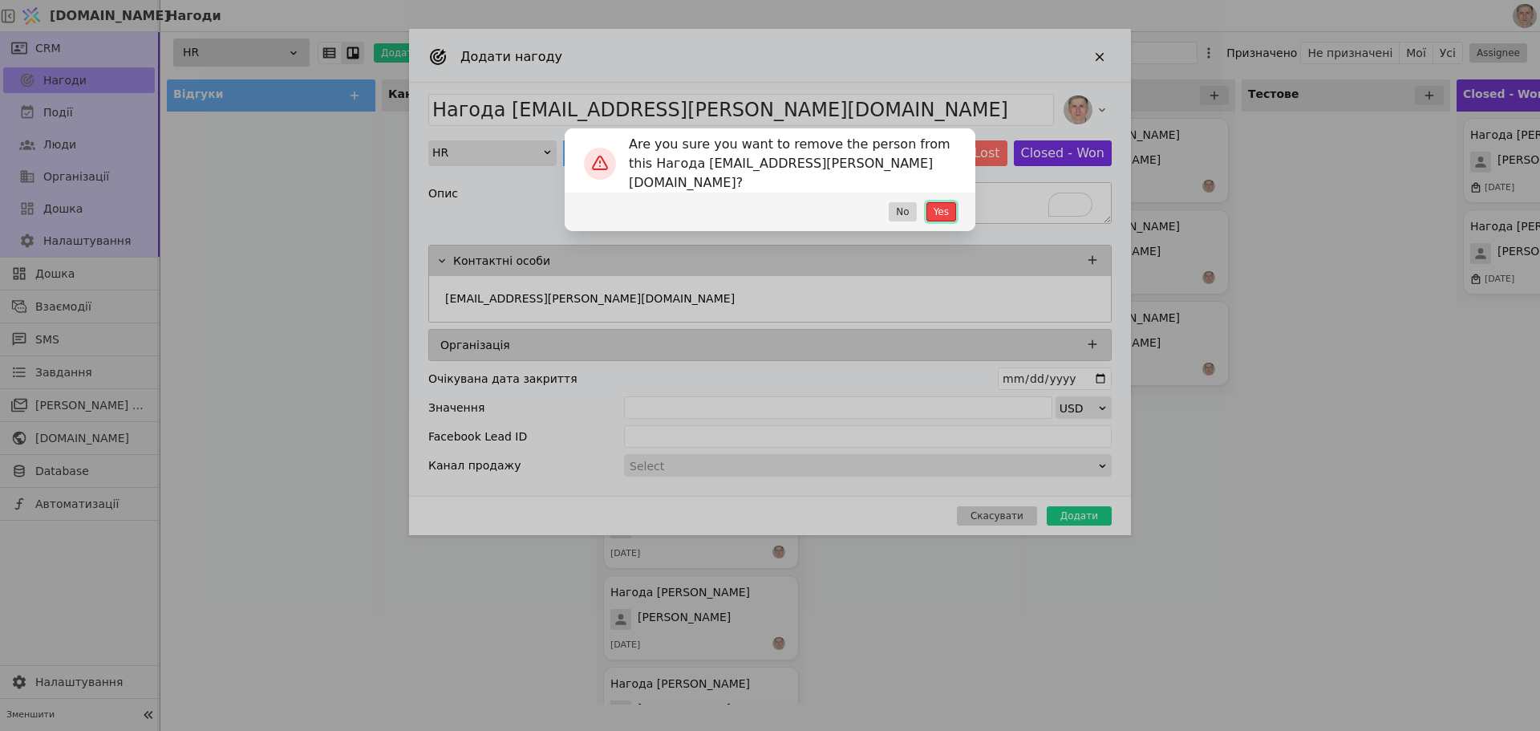
click at [946, 206] on button "Yes" at bounding box center [941, 211] width 30 height 19
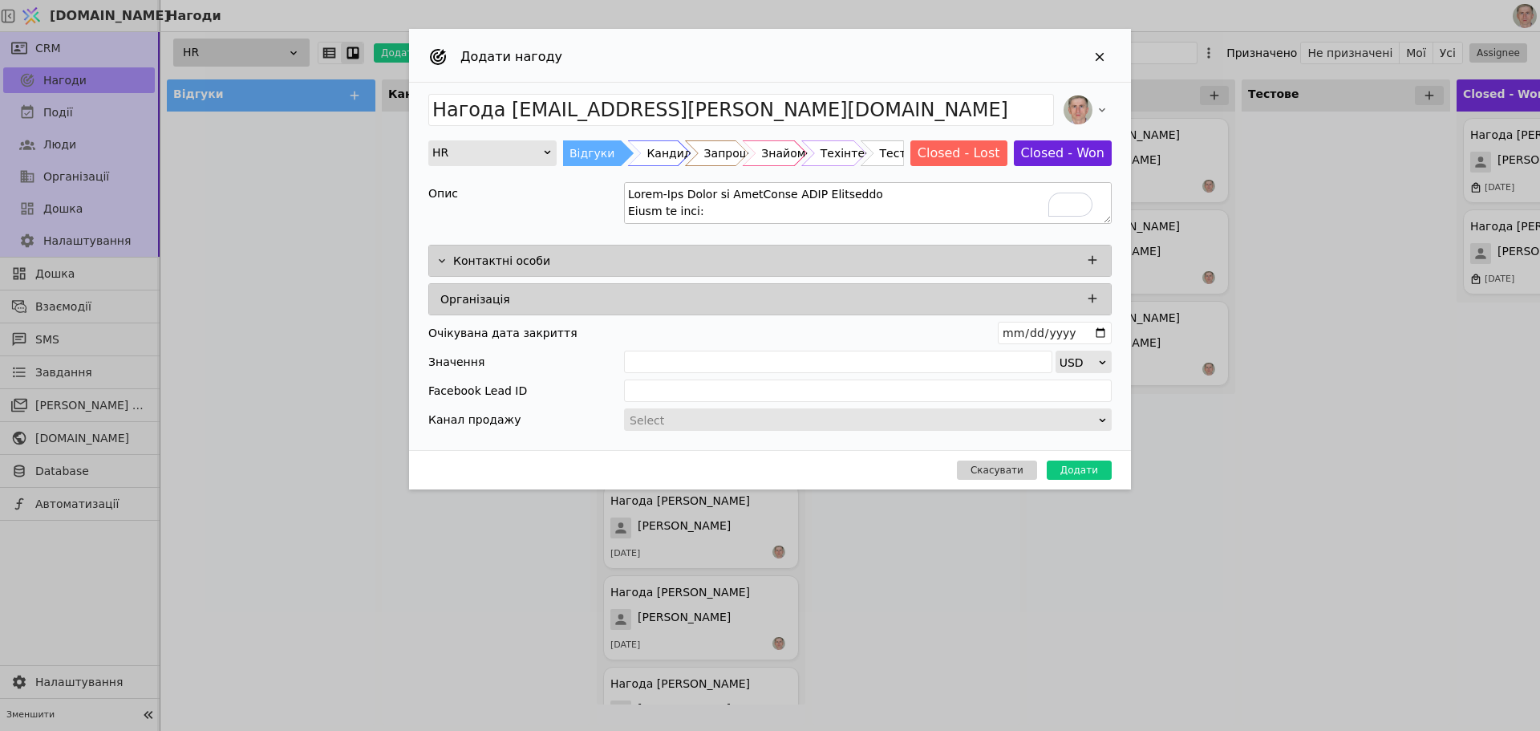
type input "Нагода"
click at [1091, 261] on icon "Add Opportunity" at bounding box center [1092, 260] width 14 height 14
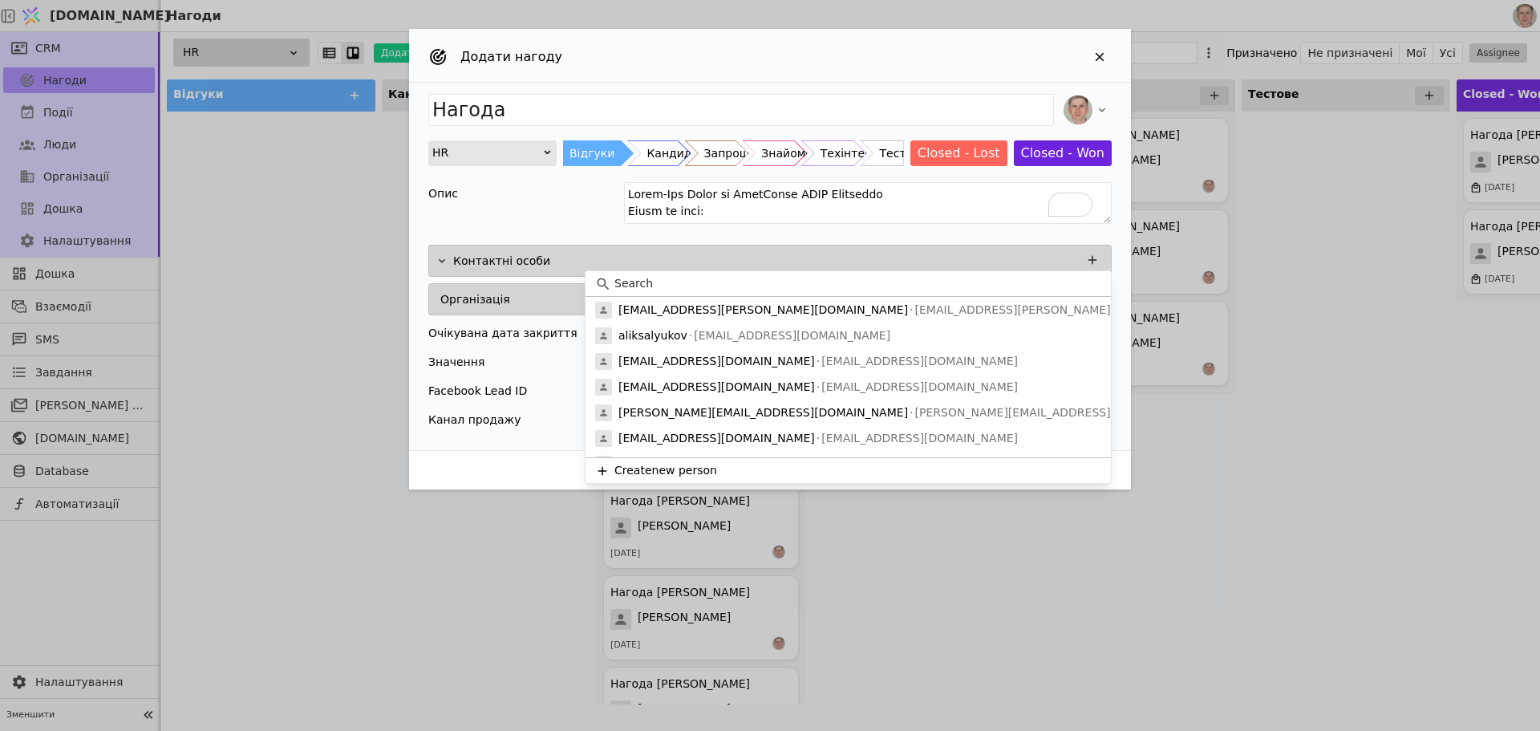
click at [842, 285] on input at bounding box center [857, 283] width 487 height 17
paste input "[PERSON_NAME]"
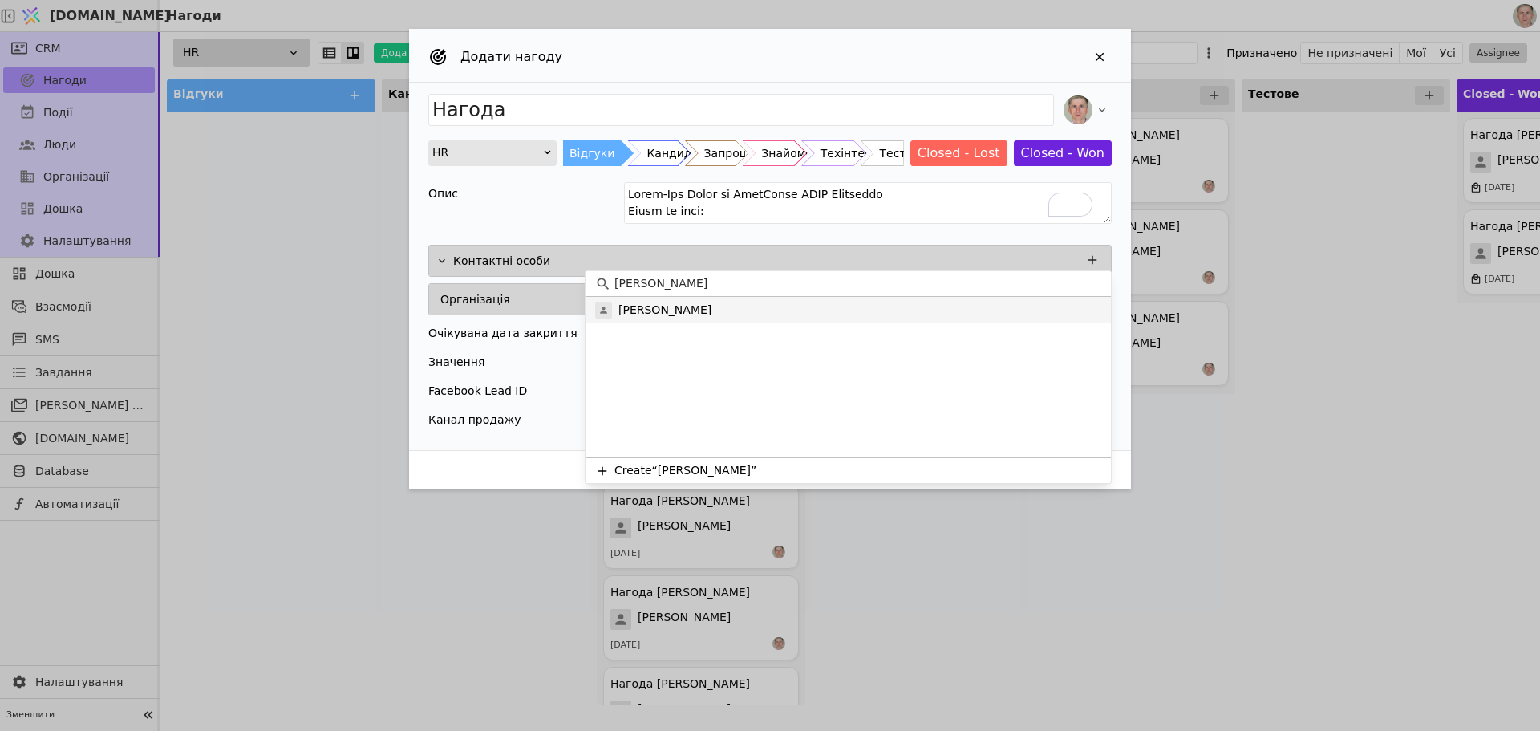
type input "[PERSON_NAME]"
click at [783, 300] on div "[PERSON_NAME]" at bounding box center [847, 310] width 525 height 26
type input "Нагода [PERSON_NAME]"
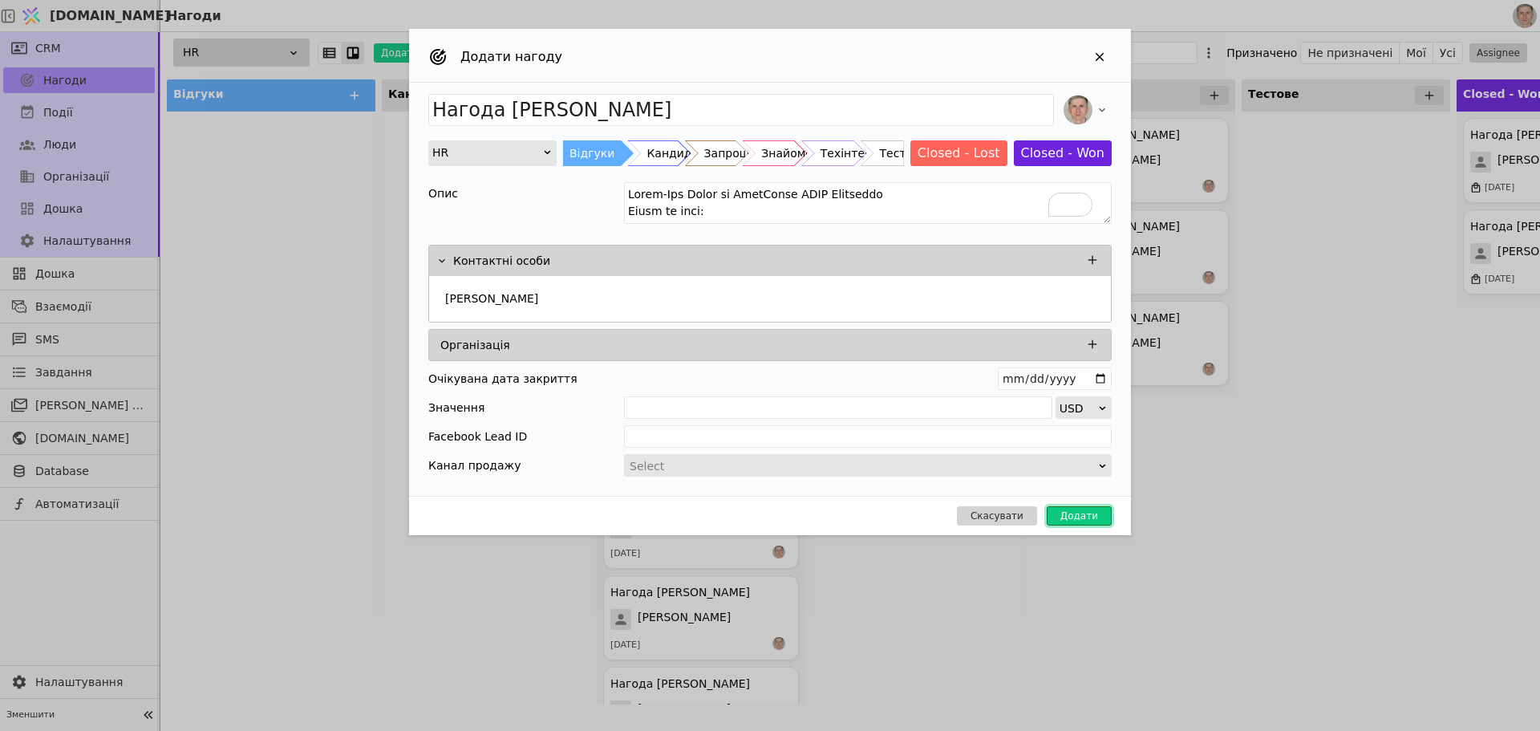
click at [1087, 516] on button "Додати" at bounding box center [1079, 515] width 65 height 19
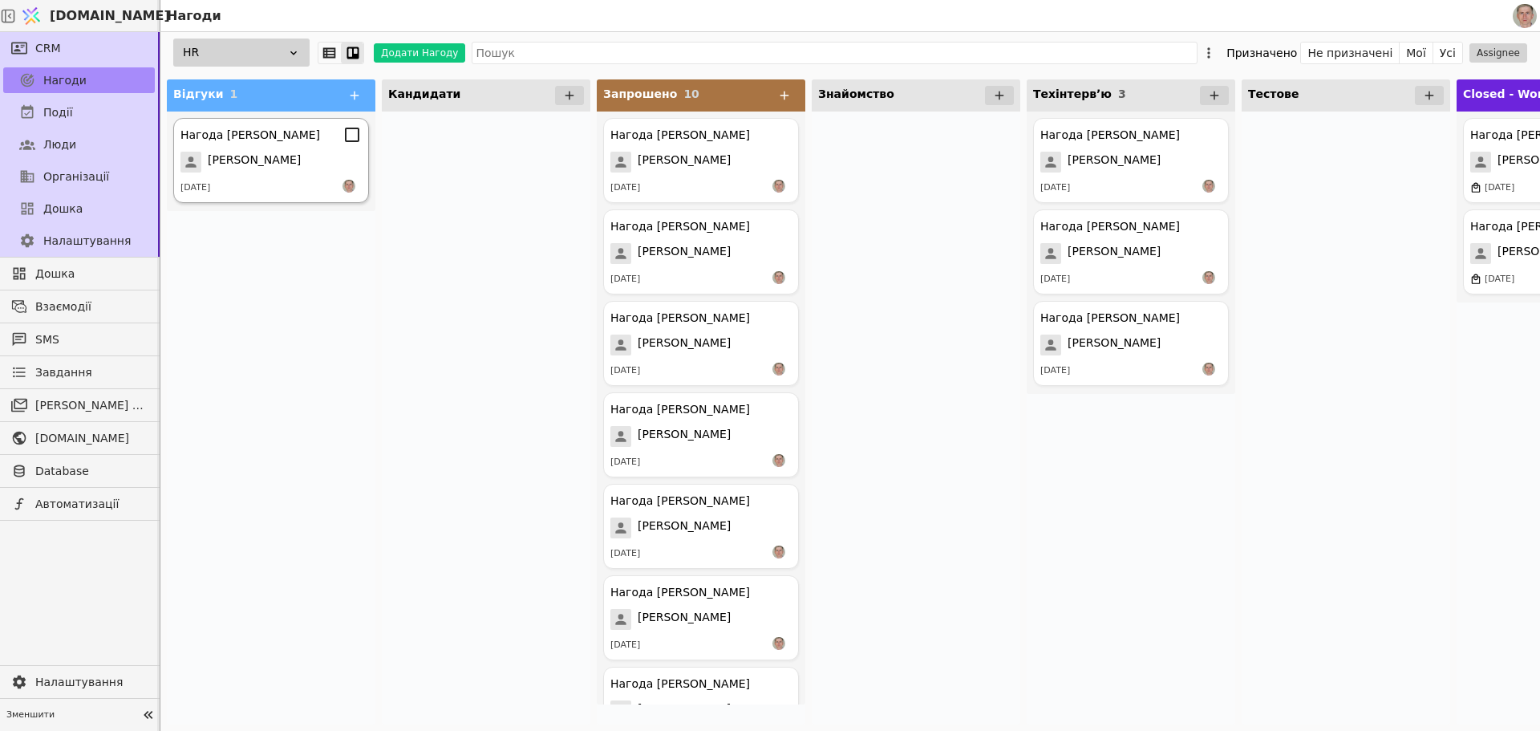
click at [324, 159] on div "[PERSON_NAME]" at bounding box center [270, 162] width 181 height 21
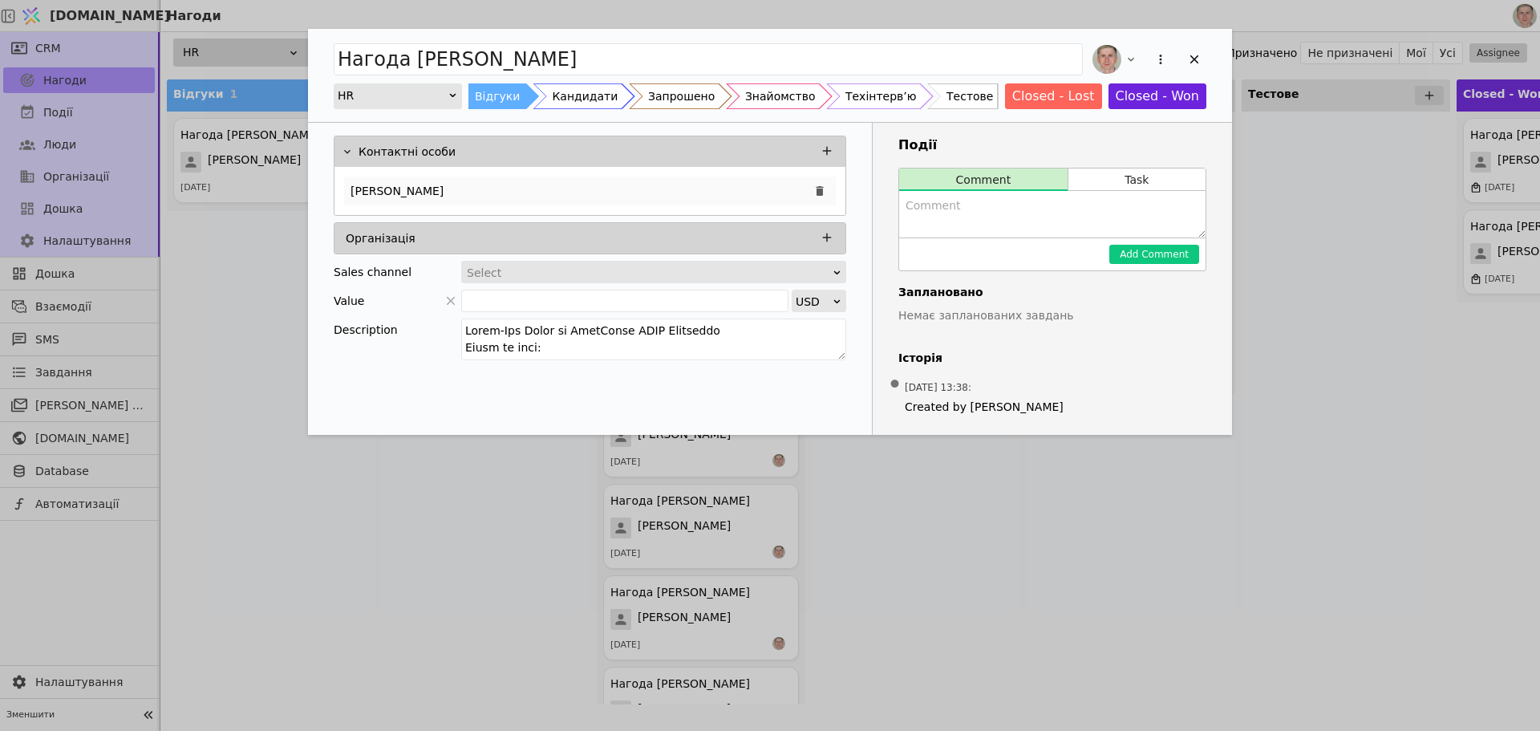
click at [523, 182] on div "[PERSON_NAME]" at bounding box center [590, 190] width 492 height 29
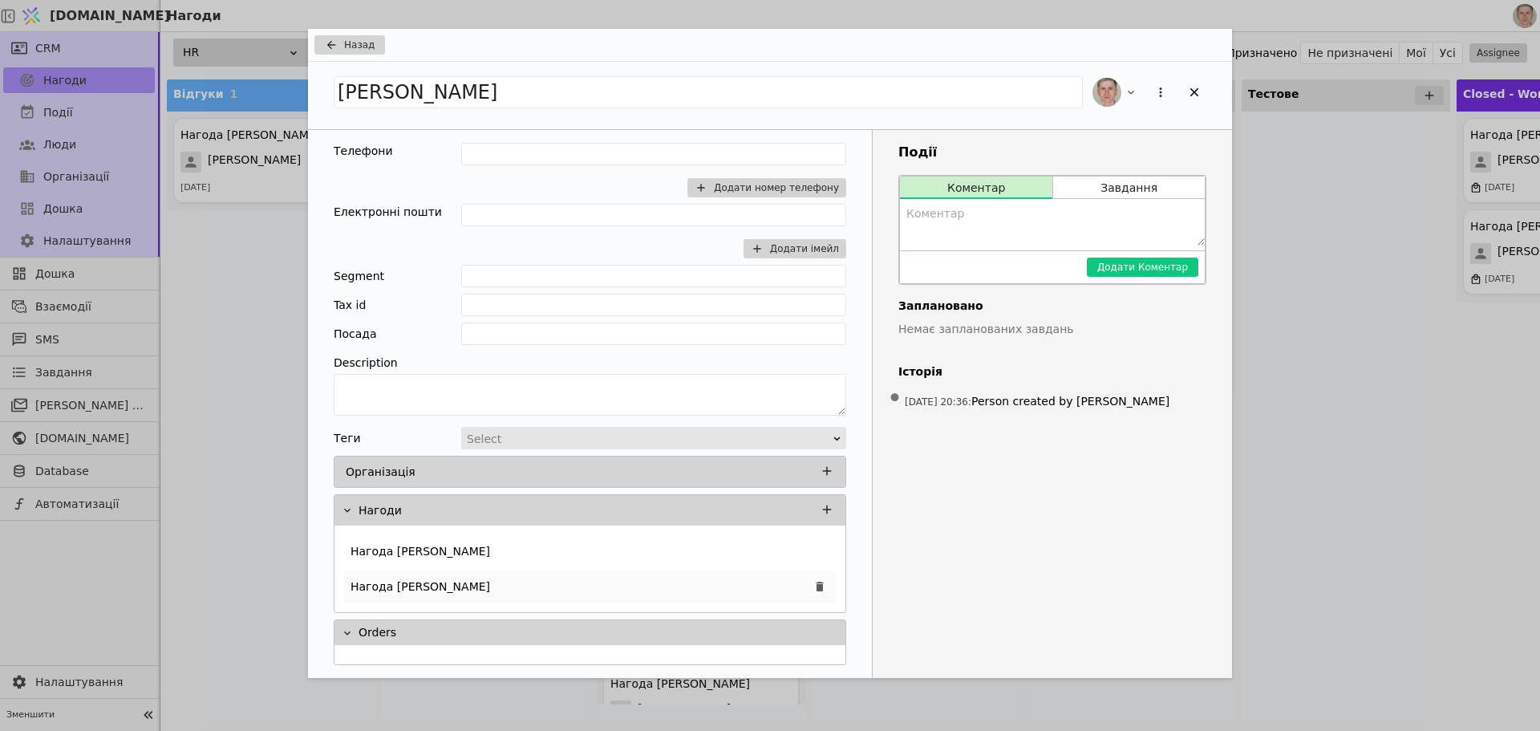
click at [518, 585] on div "Нагода [PERSON_NAME]" at bounding box center [590, 586] width 492 height 32
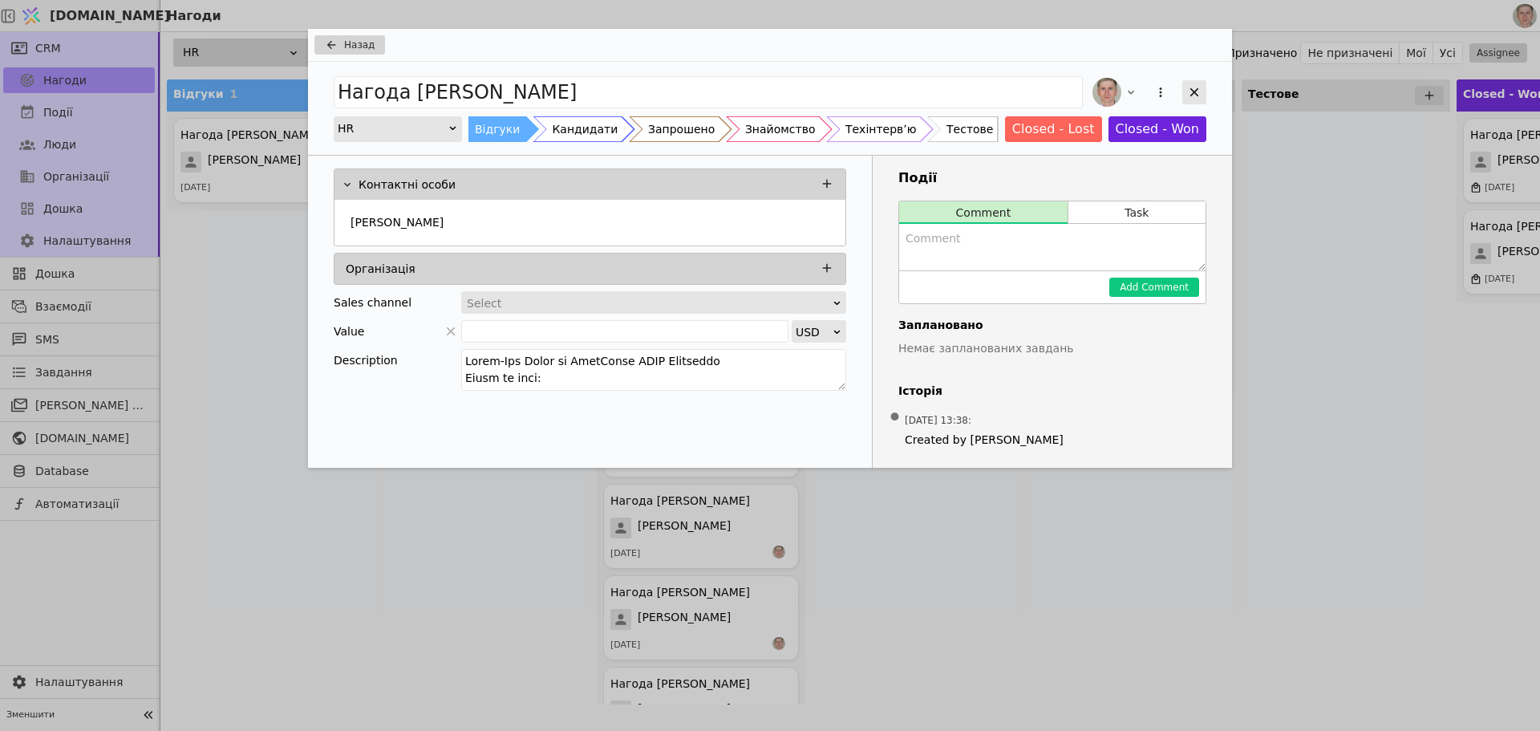
click at [1201, 86] on icon "Add Opportunity" at bounding box center [1194, 92] width 14 height 14
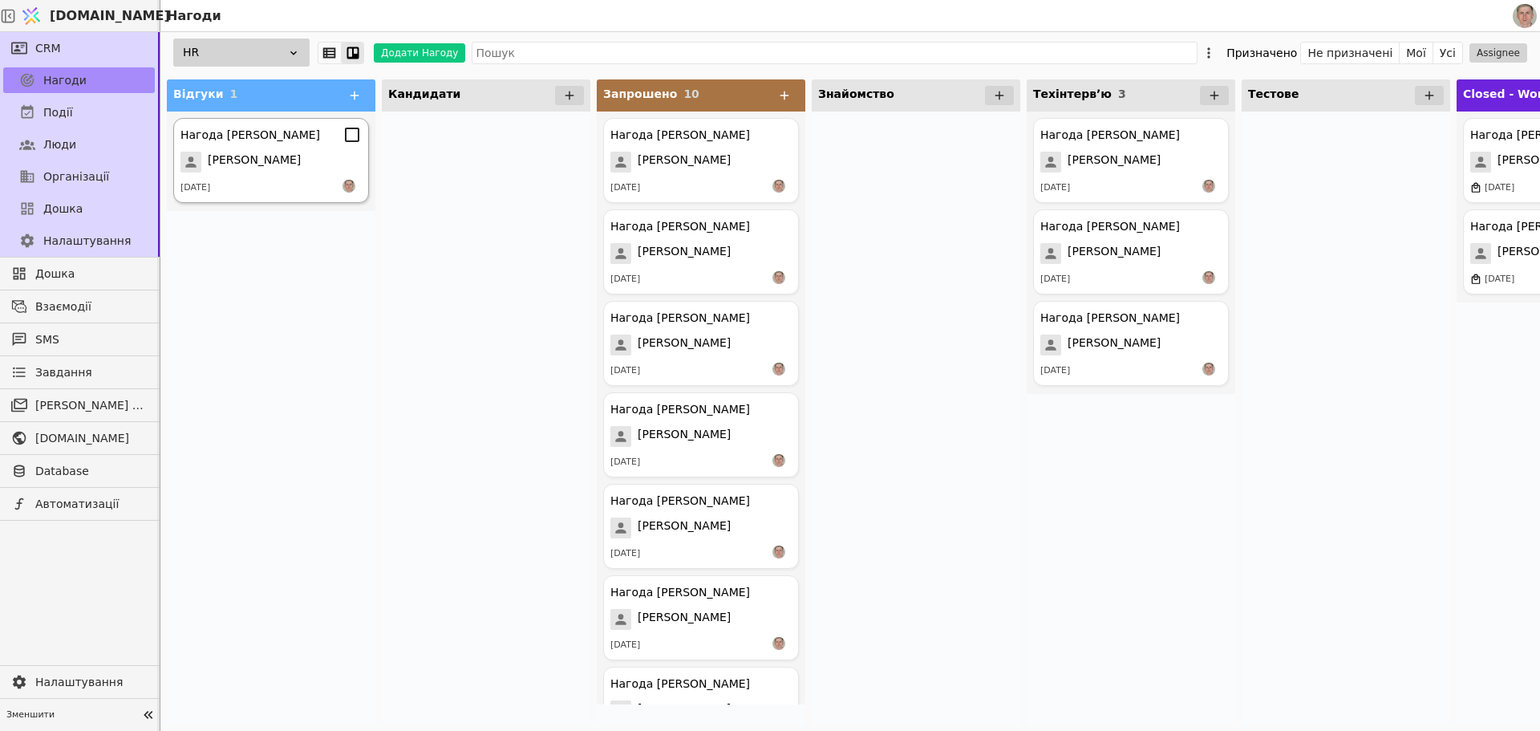
click at [277, 170] on span "[PERSON_NAME]" at bounding box center [254, 162] width 93 height 21
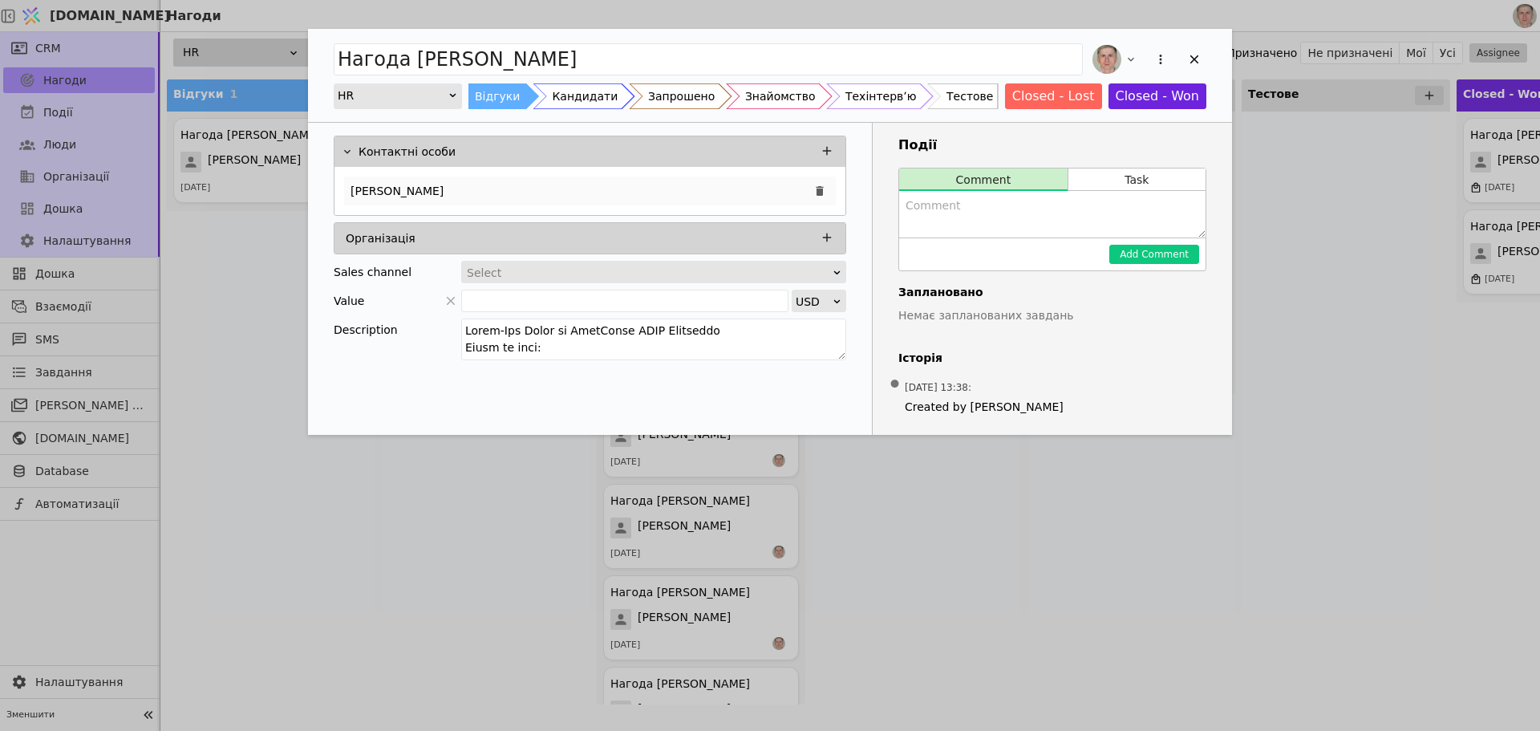
click at [526, 192] on div "[PERSON_NAME]" at bounding box center [590, 190] width 492 height 29
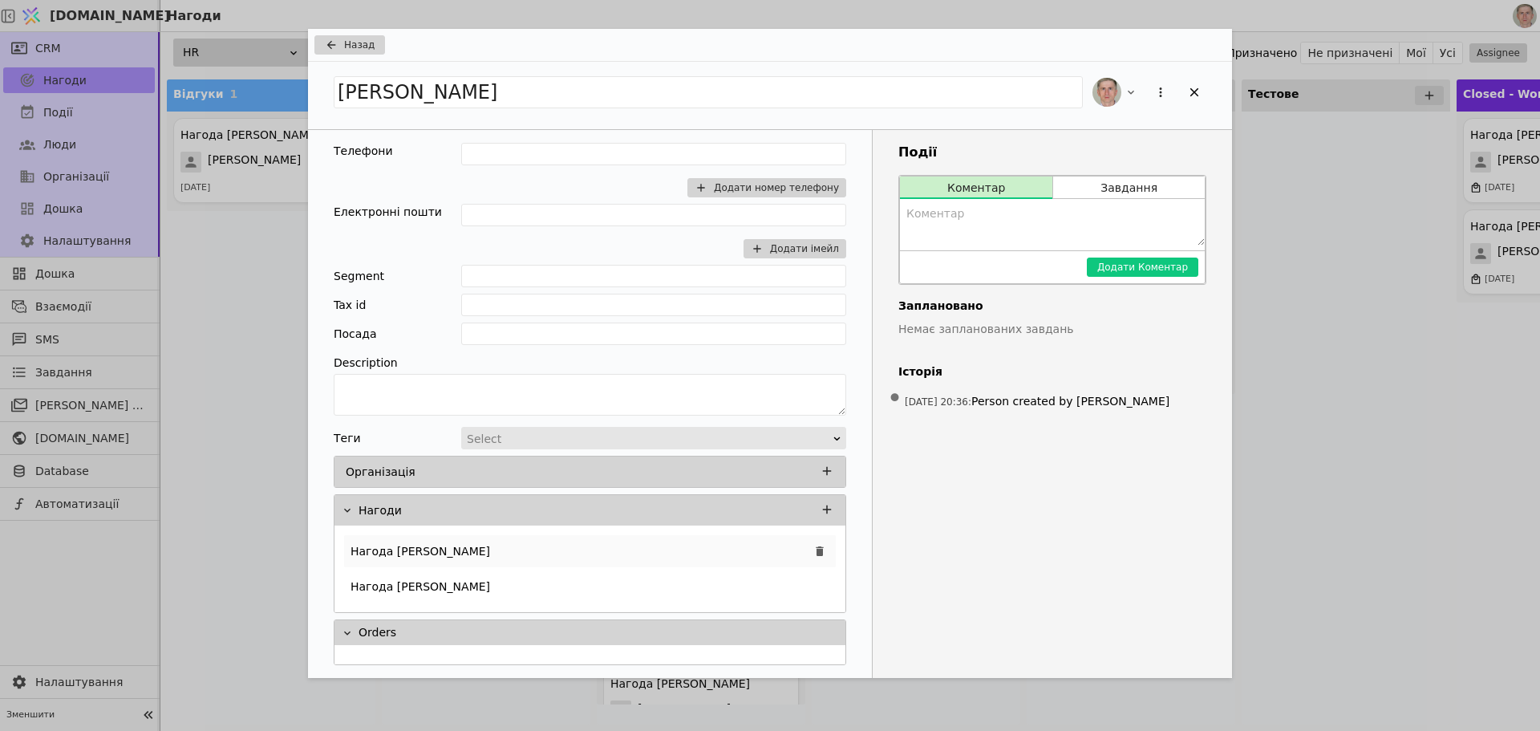
click at [499, 541] on div "Нагода [PERSON_NAME]" at bounding box center [590, 551] width 492 height 32
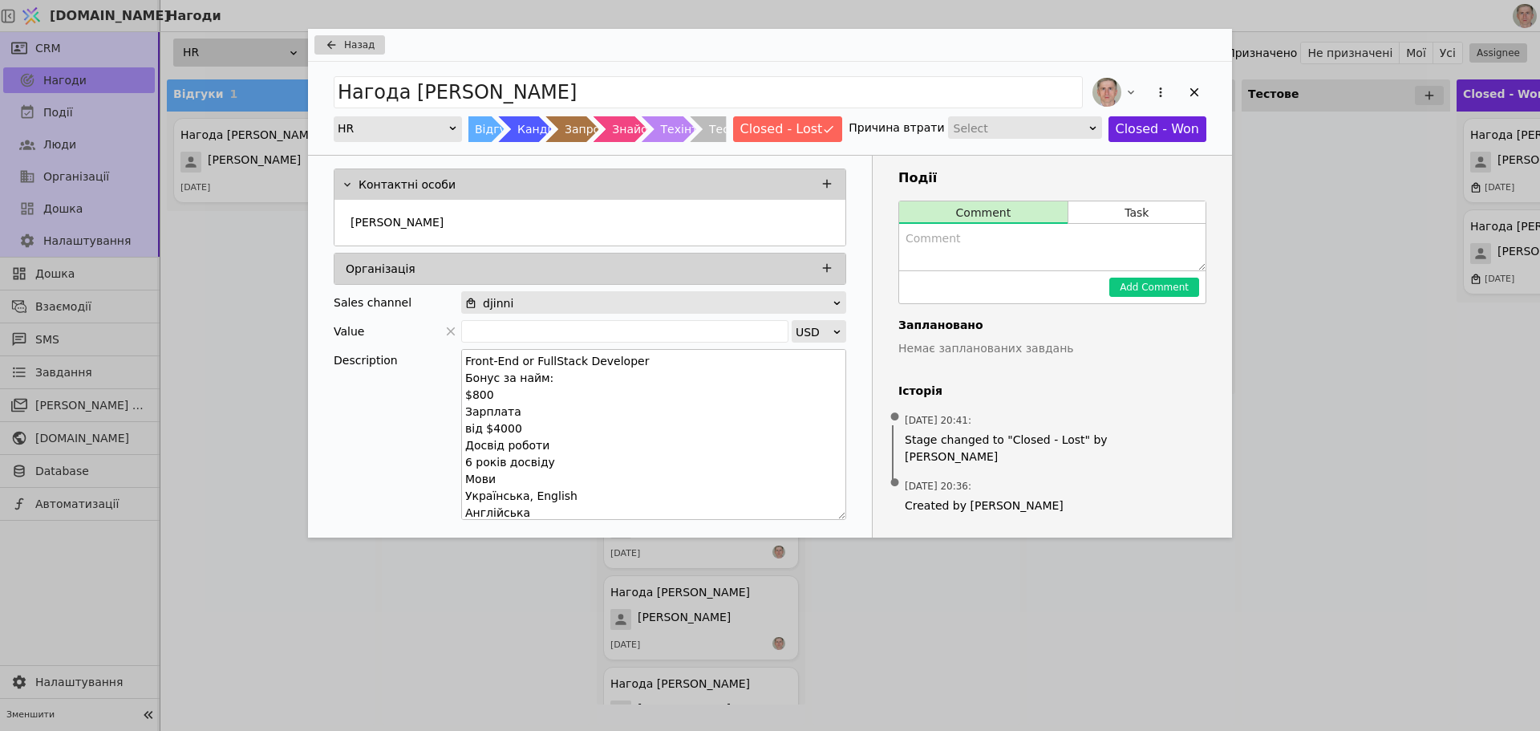
drag, startPoint x: 841, startPoint y: 383, endPoint x: 813, endPoint y: 497, distance: 117.1
click at [832, 512] on textarea "Front-End or FullStack Developer Бонус за найм: $800 Зарплата від $4000 Досвід …" at bounding box center [653, 434] width 385 height 171
click at [466, 380] on textarea "Front-End or FullStack Developer Бонус за найм: $800 Зарплата від $4000 Досвід …" at bounding box center [653, 434] width 385 height 171
type textarea "Front-End or FullStack Developer Бонус за найм: $800 Зарплата від $4000 Досвід …"
click at [934, 251] on textarea "Add Opportunity" at bounding box center [1052, 247] width 306 height 47
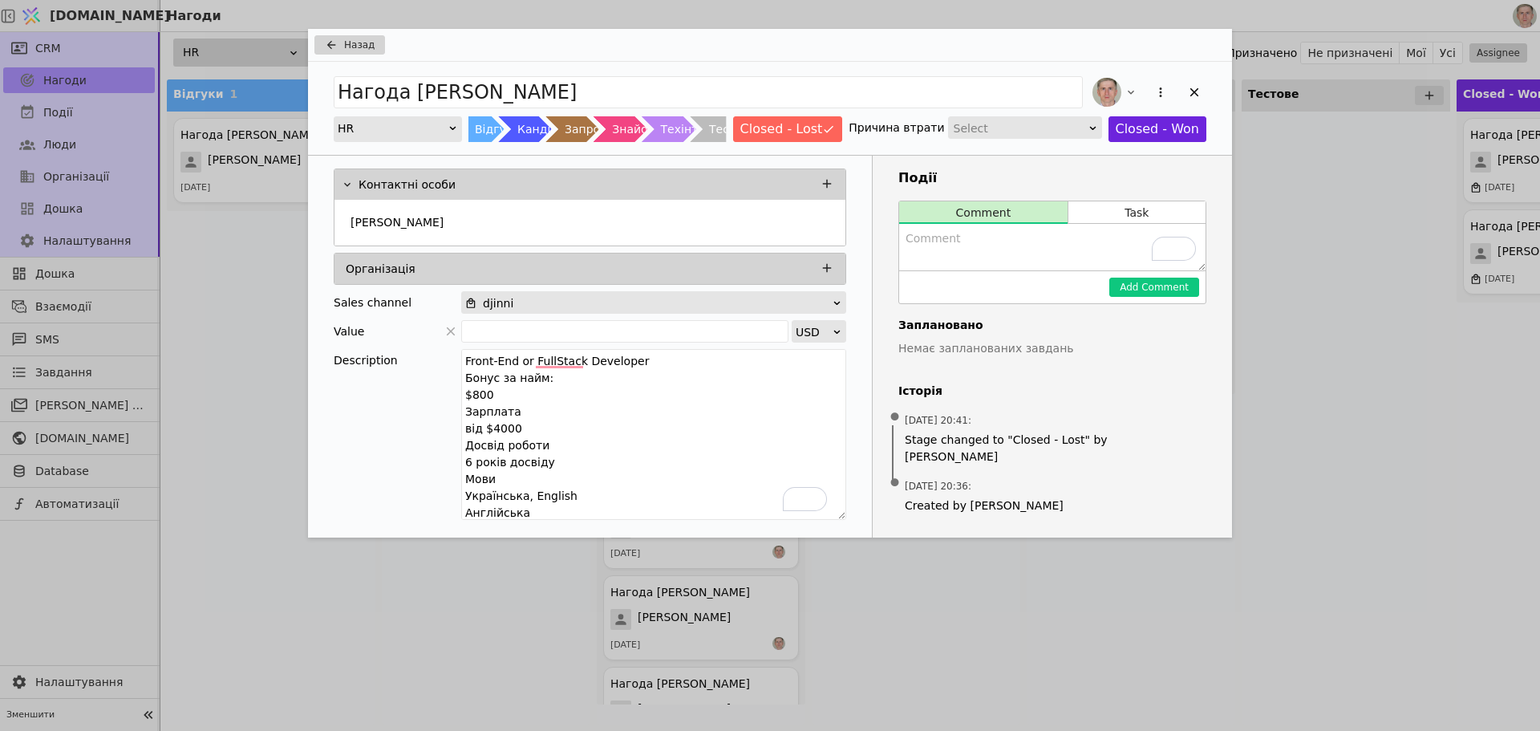
click at [1272, 210] on div "Назад Нагода [PERSON_NAME] HR Відгуки Кандидати Запрошено Знайомство Техінтервʼ…" at bounding box center [770, 365] width 1540 height 731
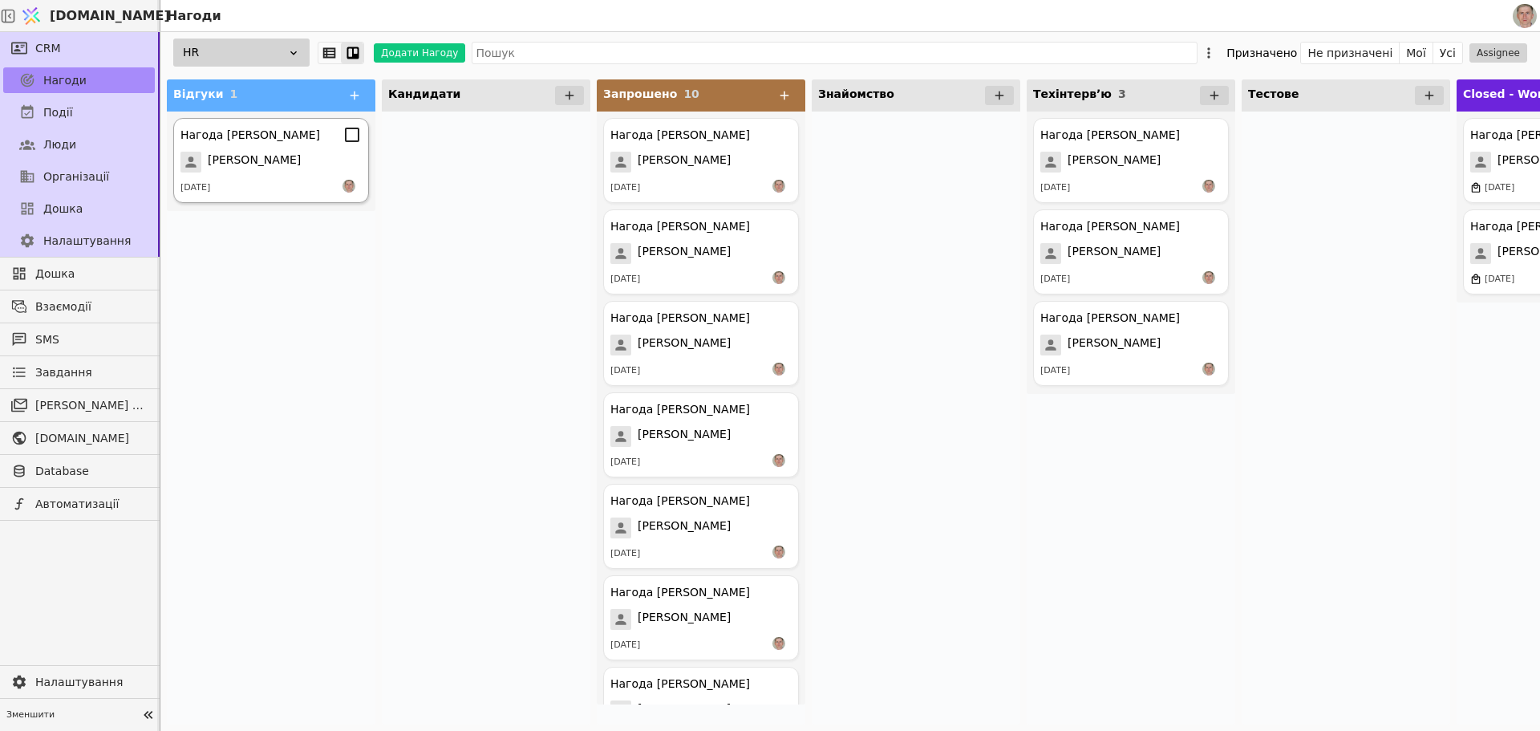
click at [272, 164] on span "[PERSON_NAME]" at bounding box center [254, 162] width 93 height 21
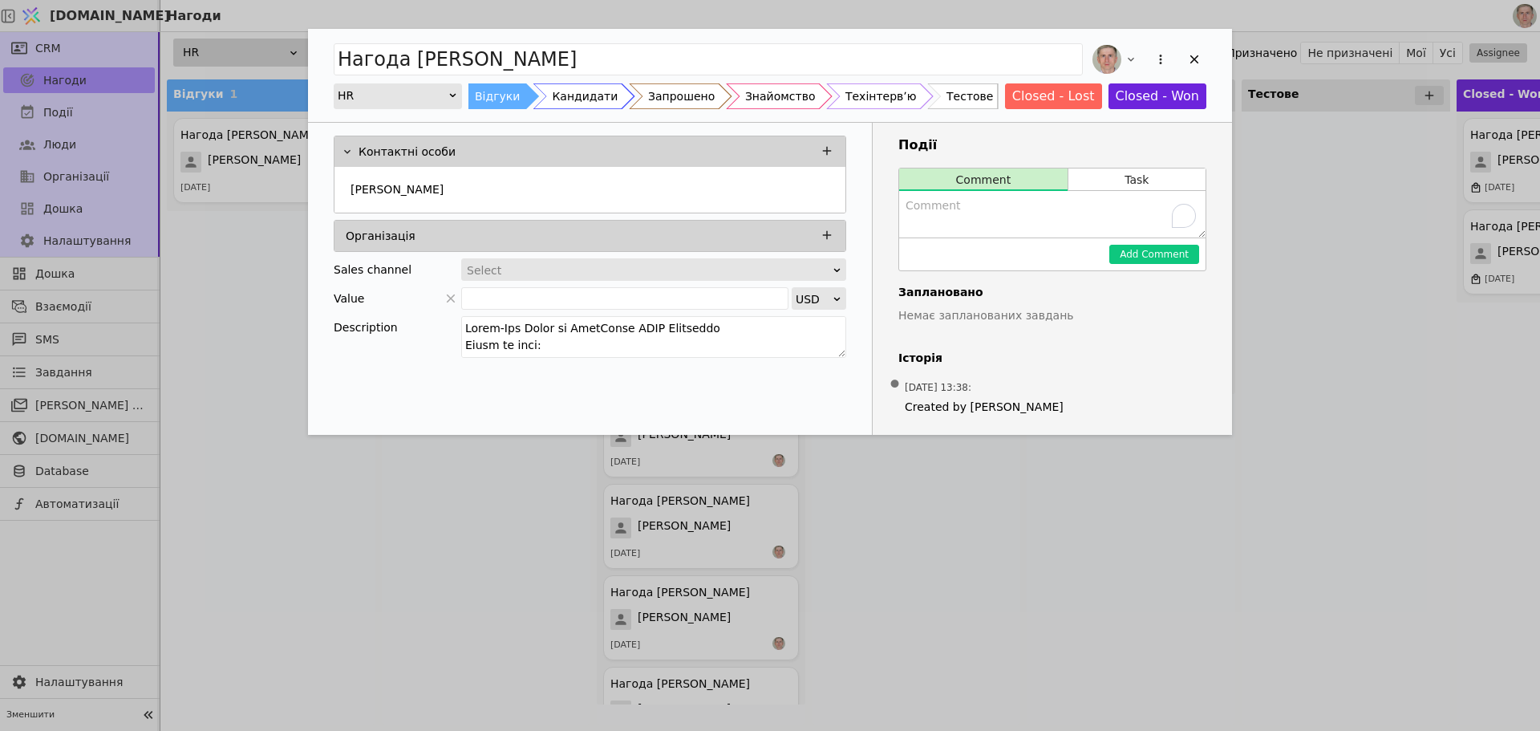
click at [994, 224] on textarea "To enrich screen reader interactions, please activate Accessibility in Grammarl…" at bounding box center [1052, 214] width 306 height 47
paste textarea "👤 Псевдо: "Міс Невідповідність" 📌 Профіль: Full-Stack (заявлено 7р, по CV ~6р) …"
type textarea "👤 Псевдо: "Міс Невідповідність" 📌 Профіль: Full-Stack (заявлено 7р, по CV ~6р) …"
click at [1142, 254] on button "Add Comment" at bounding box center [1154, 254] width 90 height 19
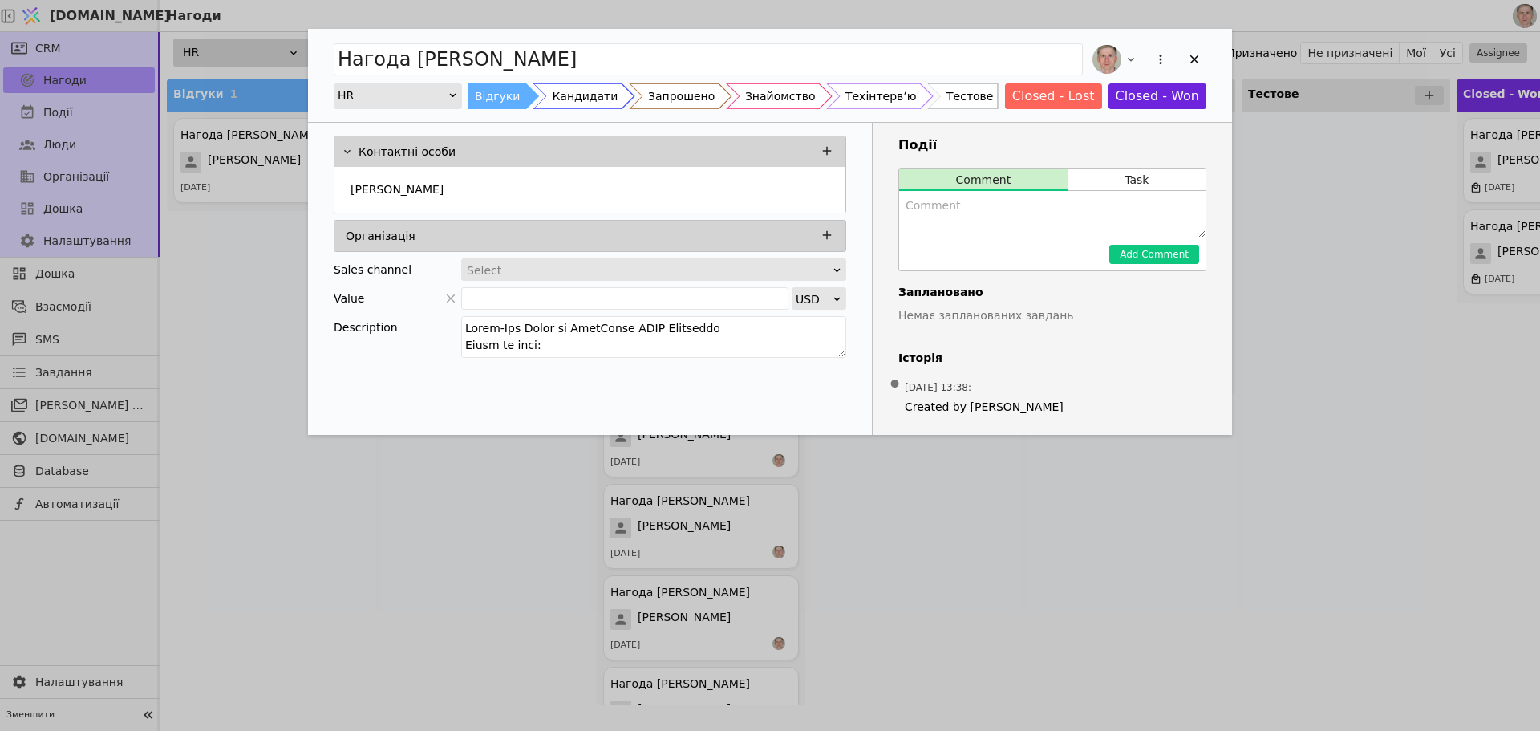
click at [999, 209] on textarea "Add Opportunity" at bounding box center [1052, 214] width 306 height 47
paste textarea "👤 Псевдо: "Міс Невідповідність" 📌 Профіль: Full-Stack (заявлено 7р, по CV ~6р) …"
type textarea "👤 Псевдо: "Міс Невідповідність" 📌 Профіль: Full-Stack (заявлено 7р, по CV ~6р) …"
click at [1136, 249] on button "Add Comment" at bounding box center [1154, 254] width 90 height 19
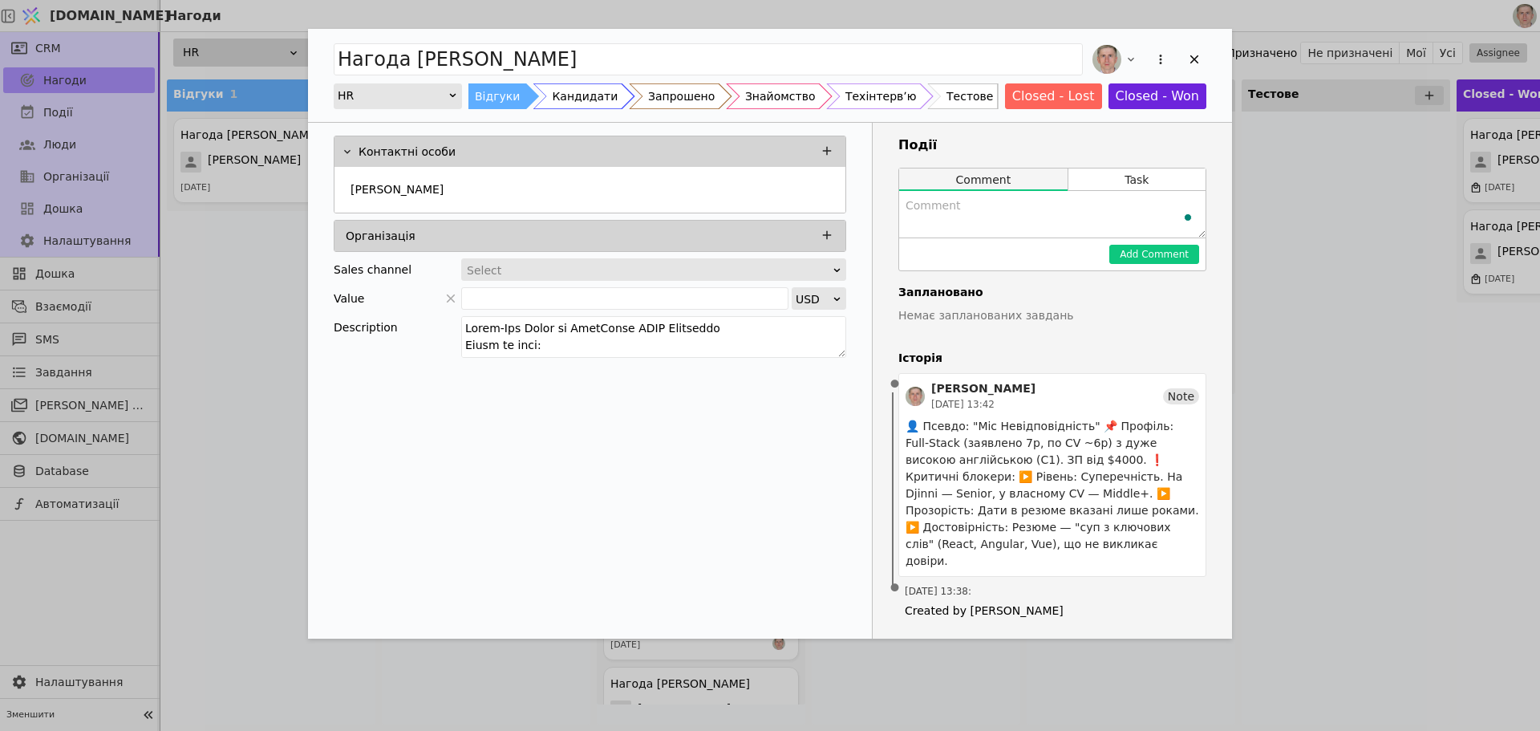
scroll to position [0, 0]
click at [1058, 293] on h4 "Заплановано" at bounding box center [1052, 292] width 308 height 17
drag, startPoint x: 1185, startPoint y: 58, endPoint x: 1092, endPoint y: 68, distance: 93.6
click at [1187, 58] on div "Add Opportunity" at bounding box center [1194, 59] width 24 height 24
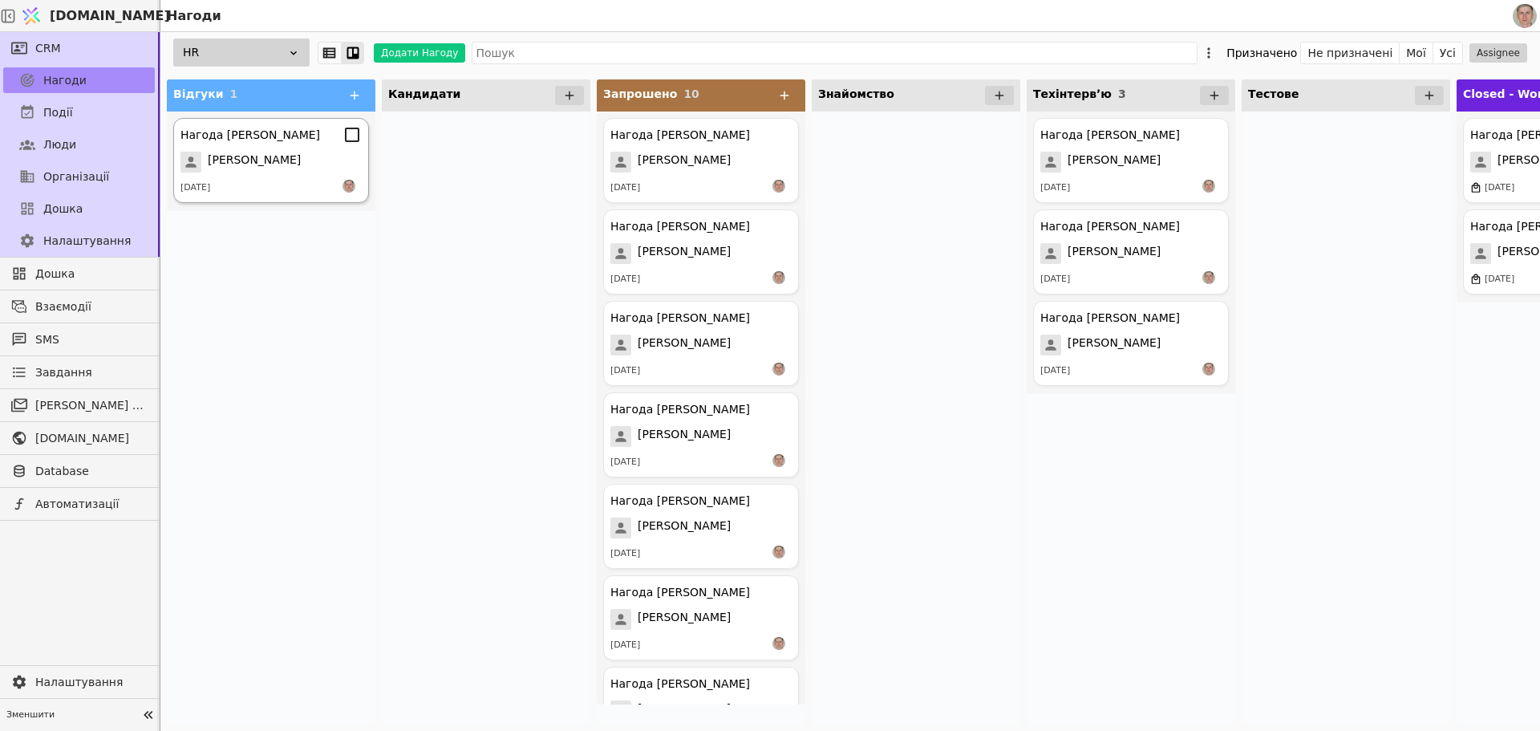
click at [290, 172] on div "Нагода Tetiana Nazarova Tetiana Nazarova 18.08.2025" at bounding box center [271, 160] width 196 height 85
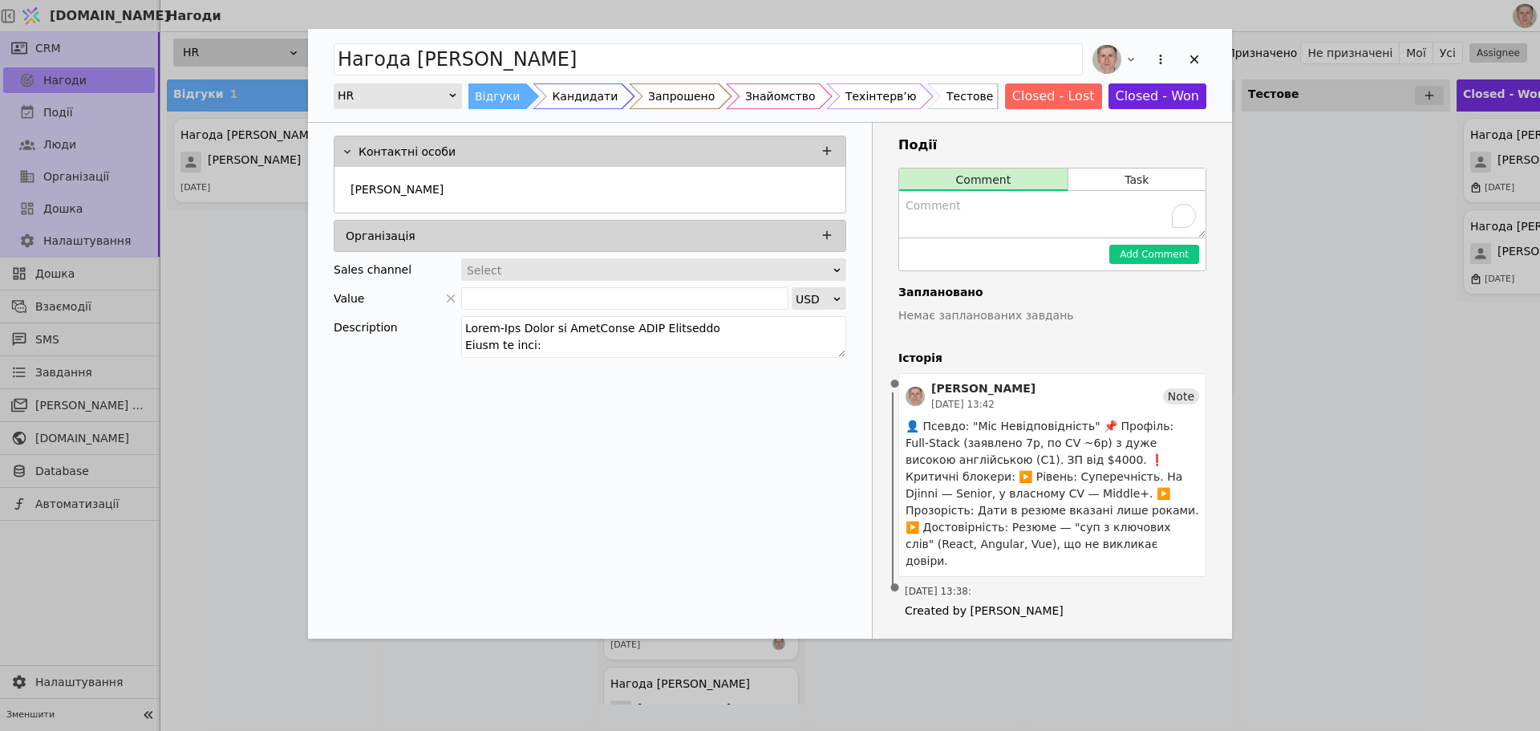
click at [959, 222] on textarea "To enrich screen reader interactions, please activate Accessibility in Grammarl…" at bounding box center [1052, 214] width 306 height 47
type textarea "Вже раз подавалася"
click at [1150, 260] on button "Add Comment" at bounding box center [1154, 254] width 90 height 19
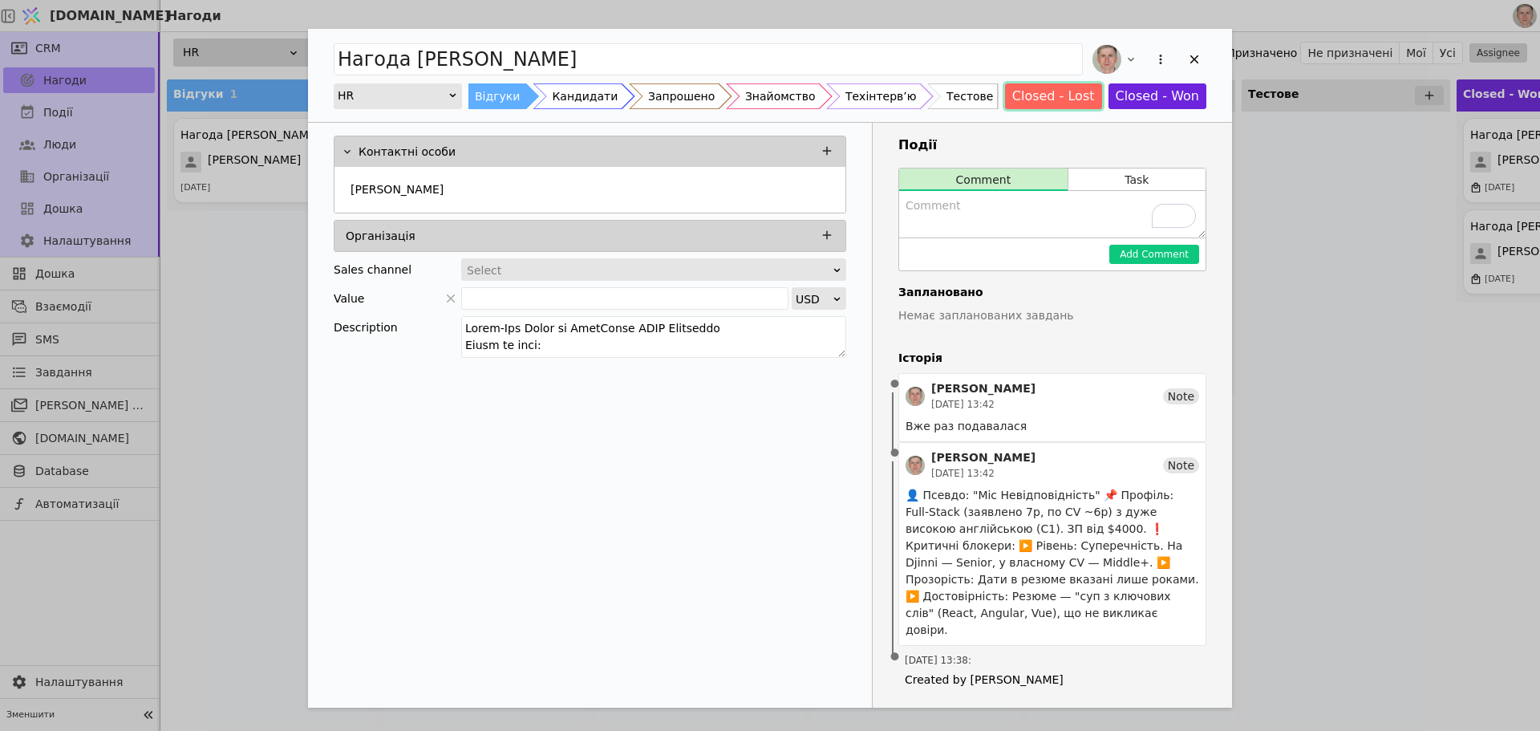
click at [1035, 87] on button "Closed - Lost" at bounding box center [1053, 96] width 97 height 26
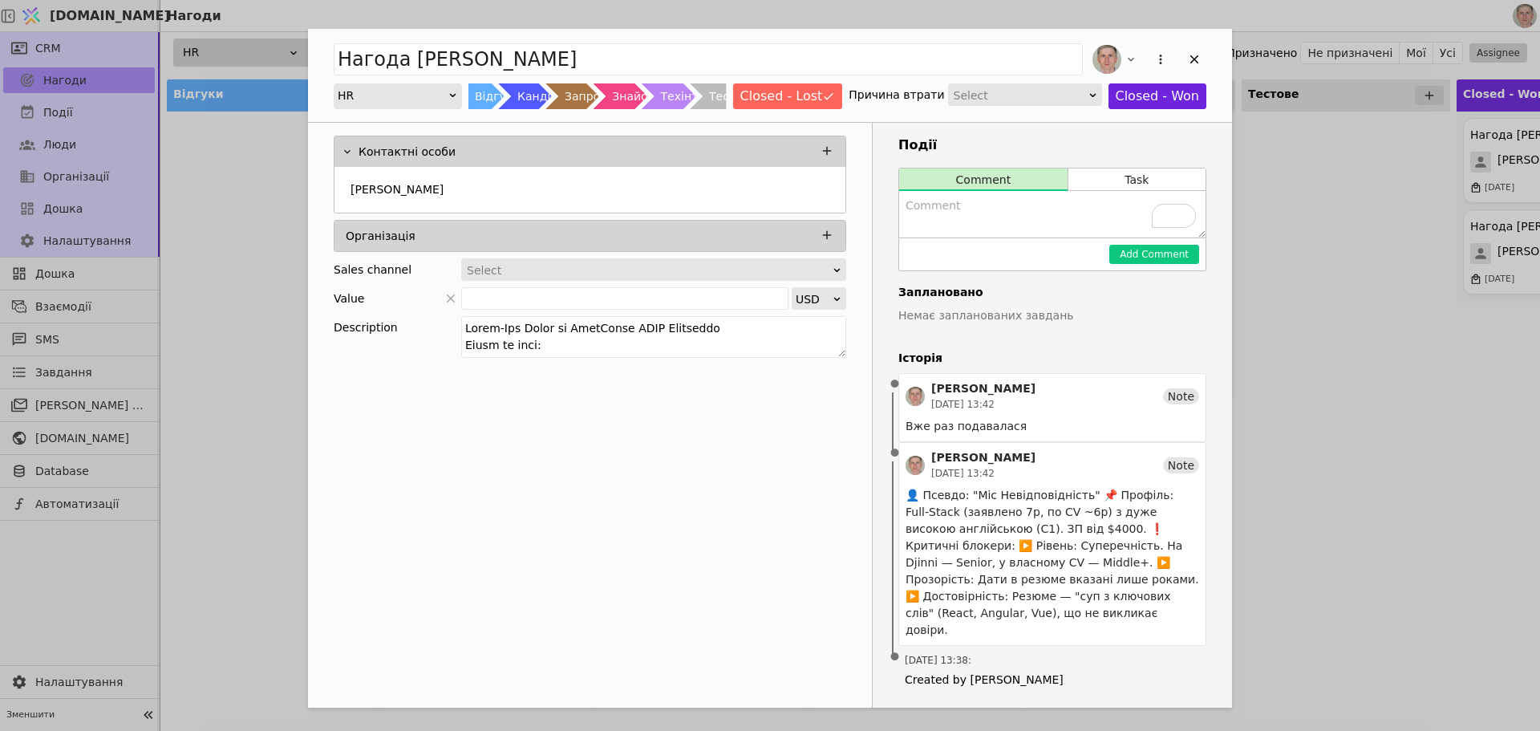
click at [1046, 84] on div "Select" at bounding box center [1020, 95] width 132 height 22
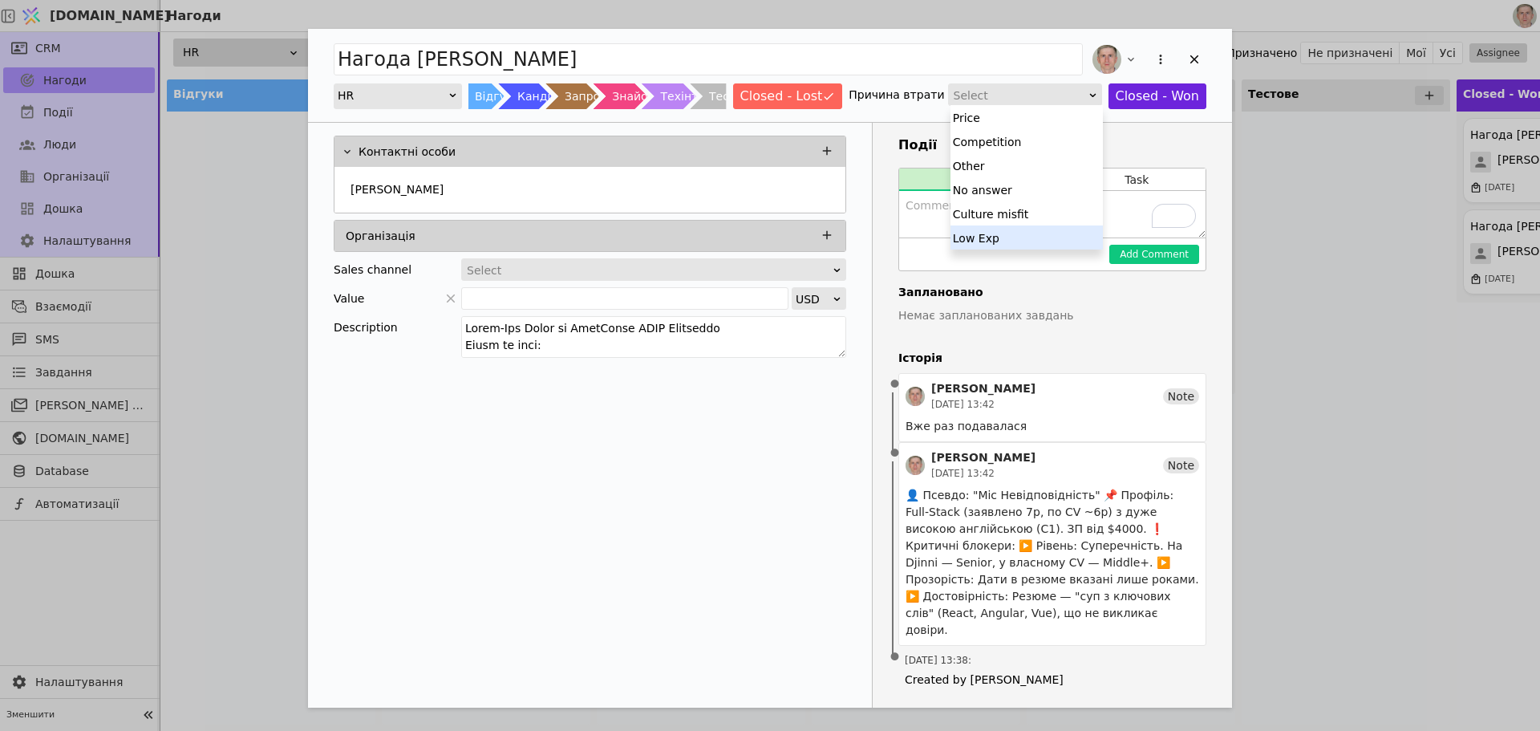
click at [1021, 232] on div "Low Exp" at bounding box center [1026, 237] width 152 height 24
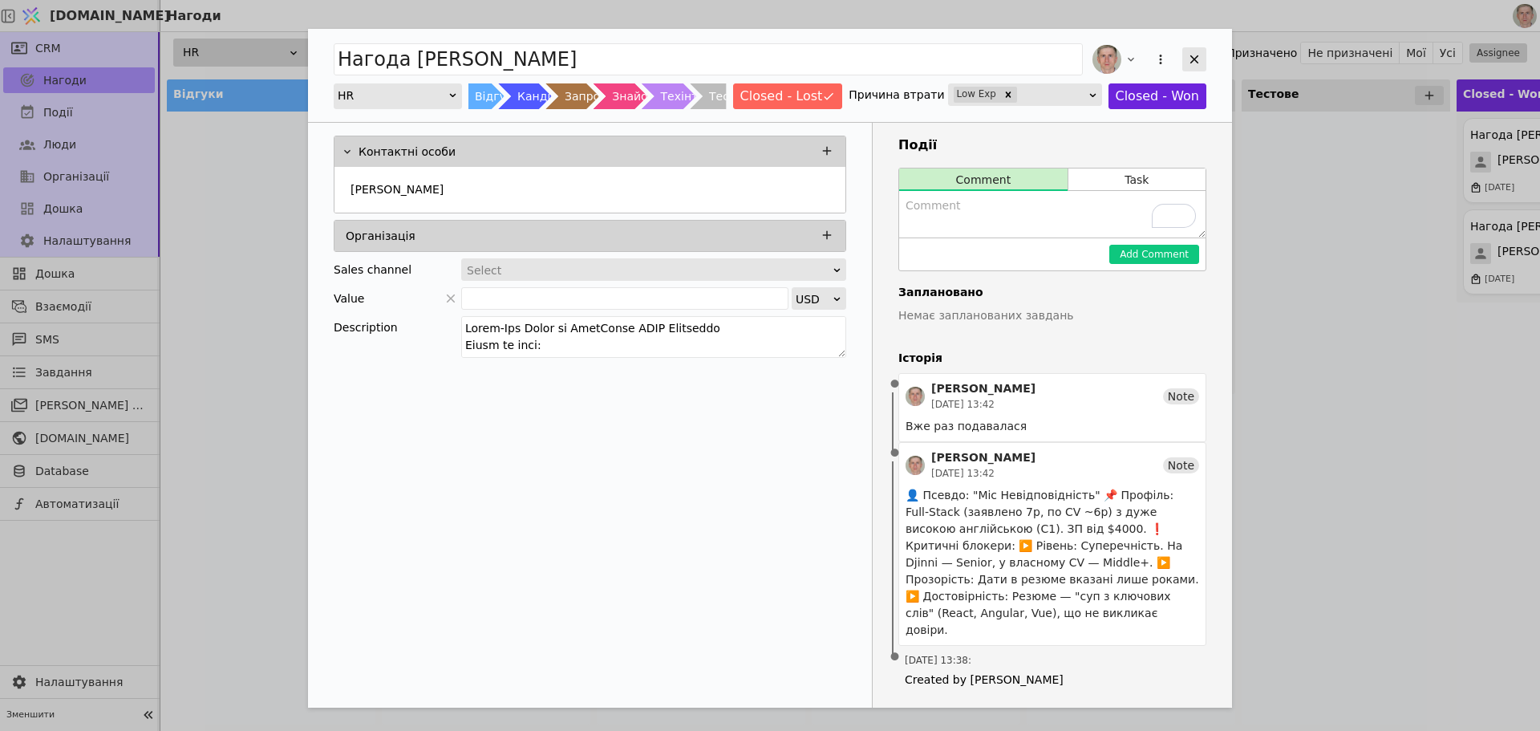
click at [1193, 56] on icon "Add Opportunity" at bounding box center [1194, 59] width 14 height 14
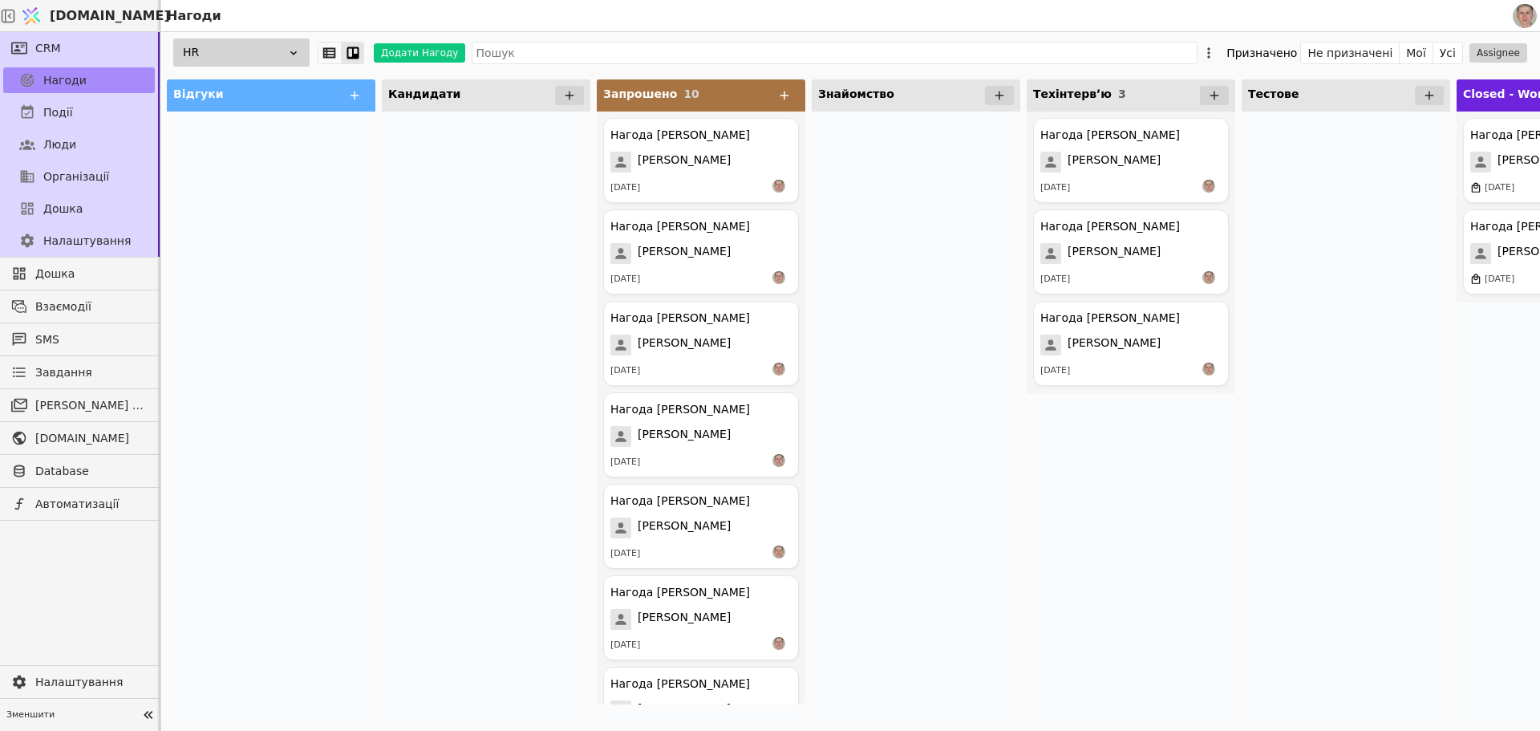
click at [402, 350] on div at bounding box center [486, 417] width 209 height 613
click at [98, 116] on link "Події" at bounding box center [79, 112] width 152 height 26
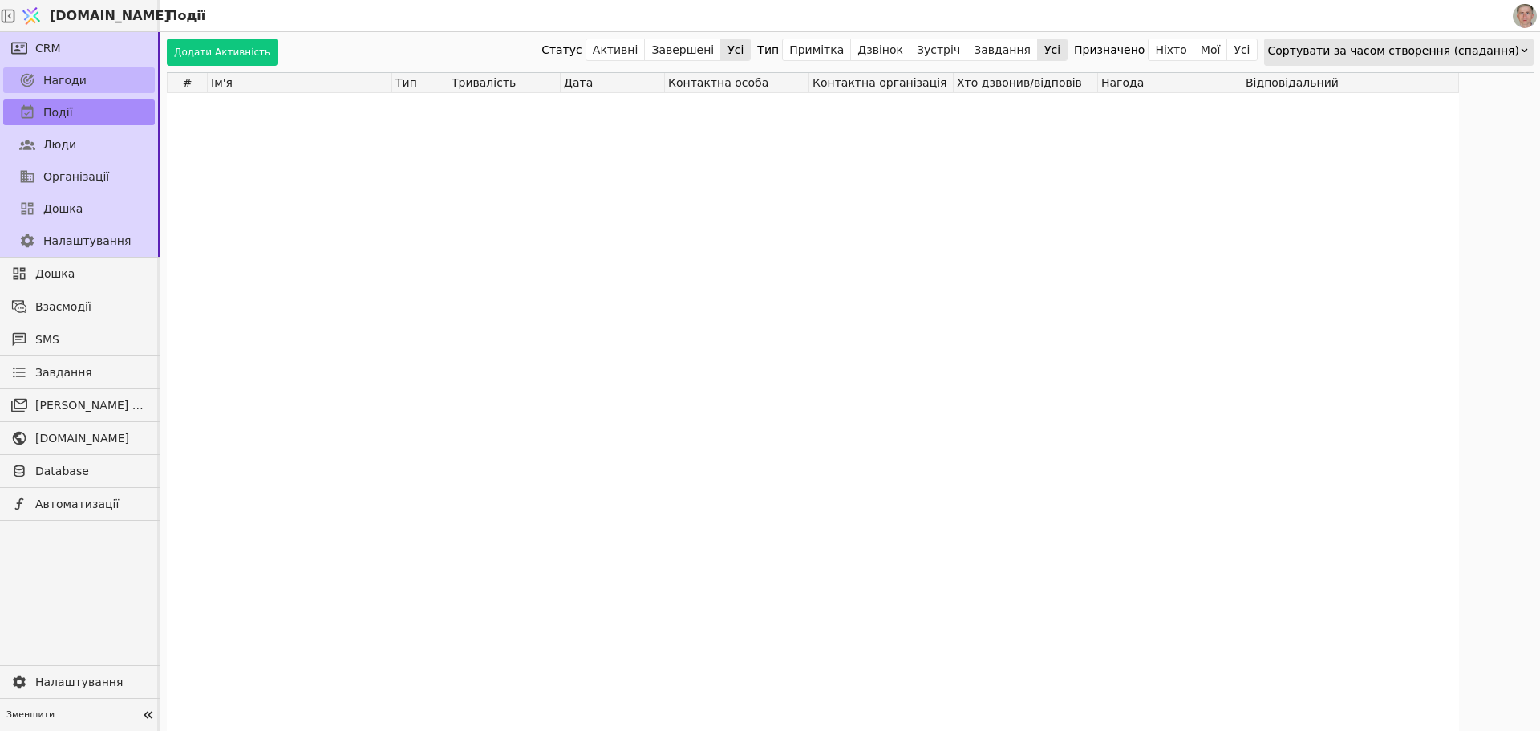
click at [102, 83] on link "Нагоди" at bounding box center [79, 80] width 152 height 26
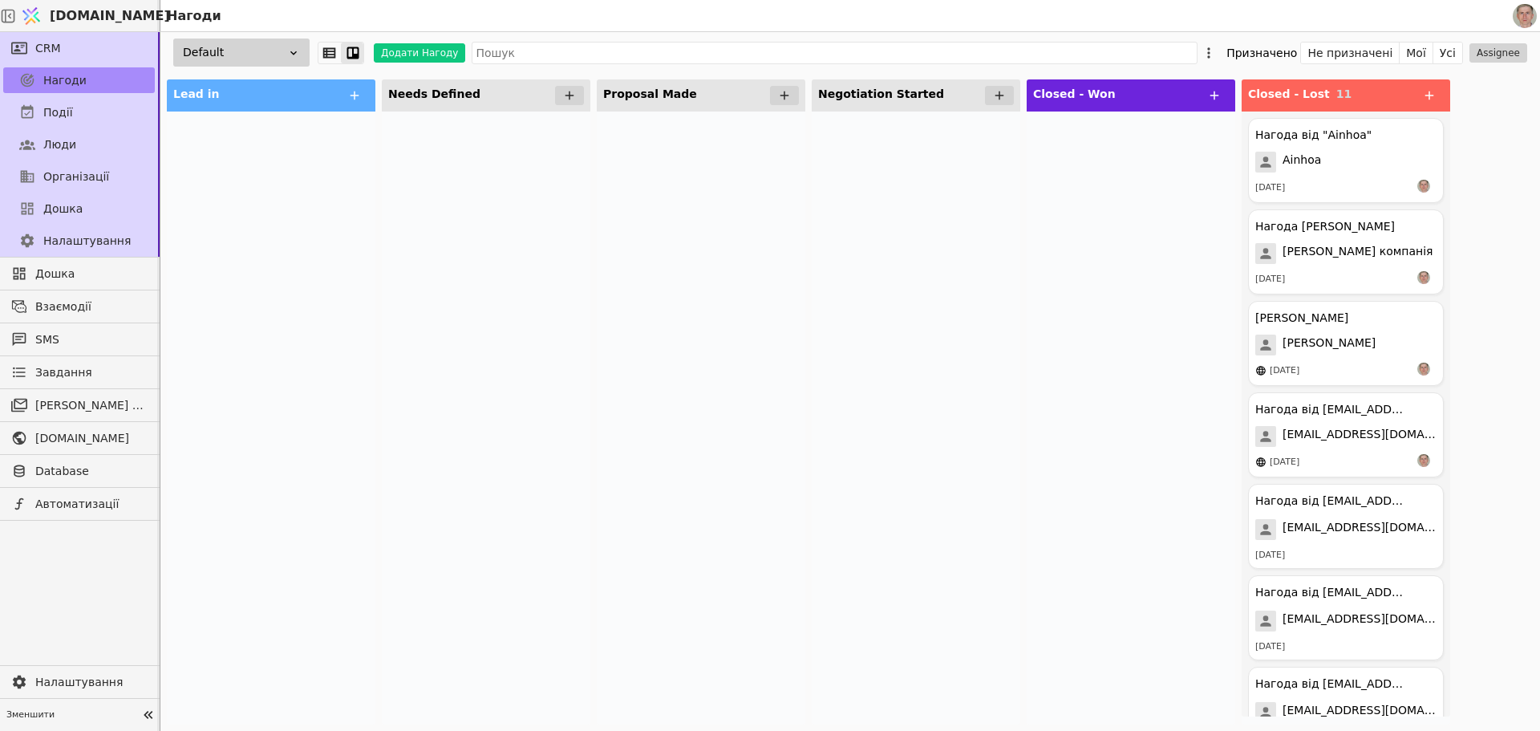
click at [227, 55] on div "Default" at bounding box center [241, 52] width 136 height 28
click at [234, 103] on div "HR" at bounding box center [228, 112] width 160 height 30
